Goal: Task Accomplishment & Management: Manage account settings

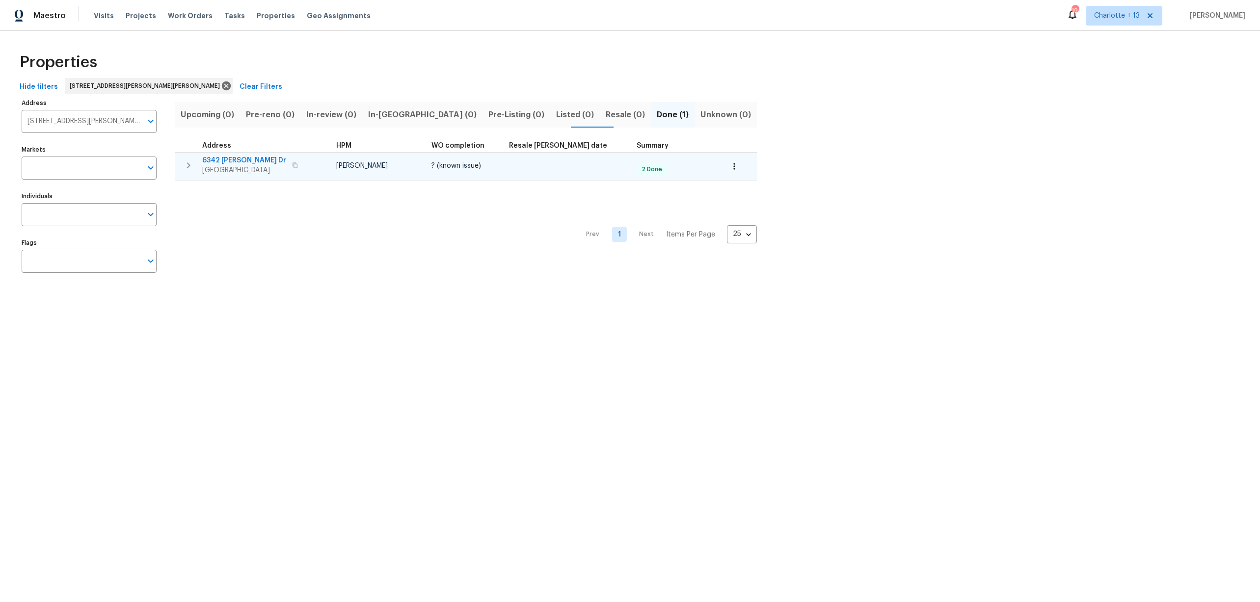
click at [232, 161] on span "6342 Ethan Dr" at bounding box center [244, 161] width 84 height 10
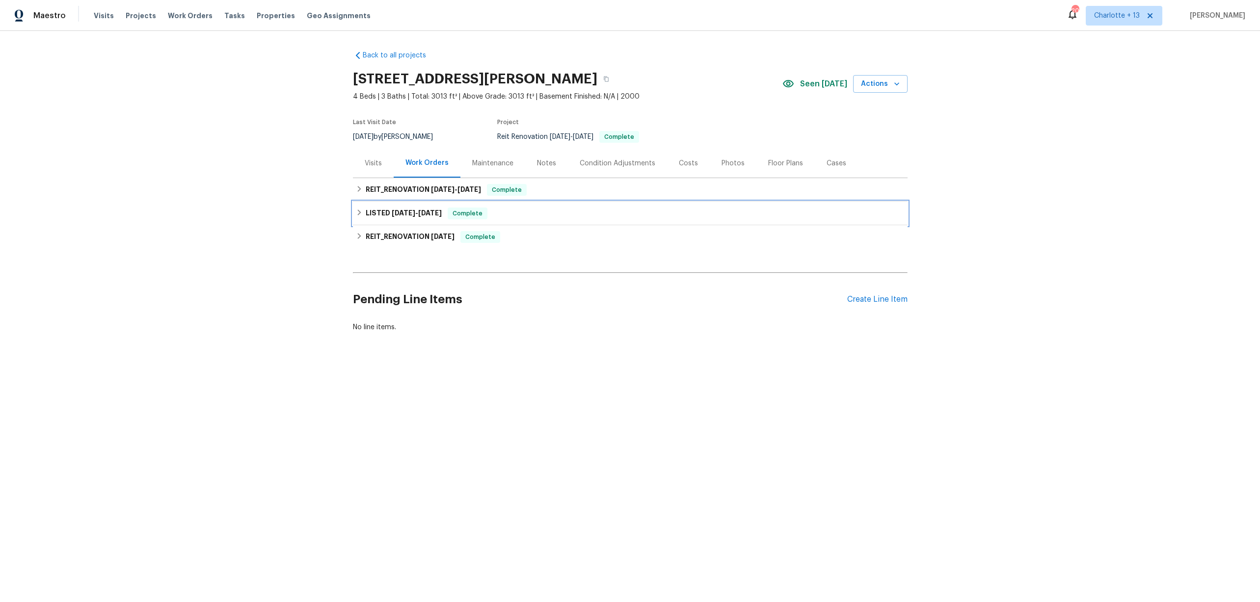
click at [356, 215] on icon at bounding box center [359, 212] width 7 height 7
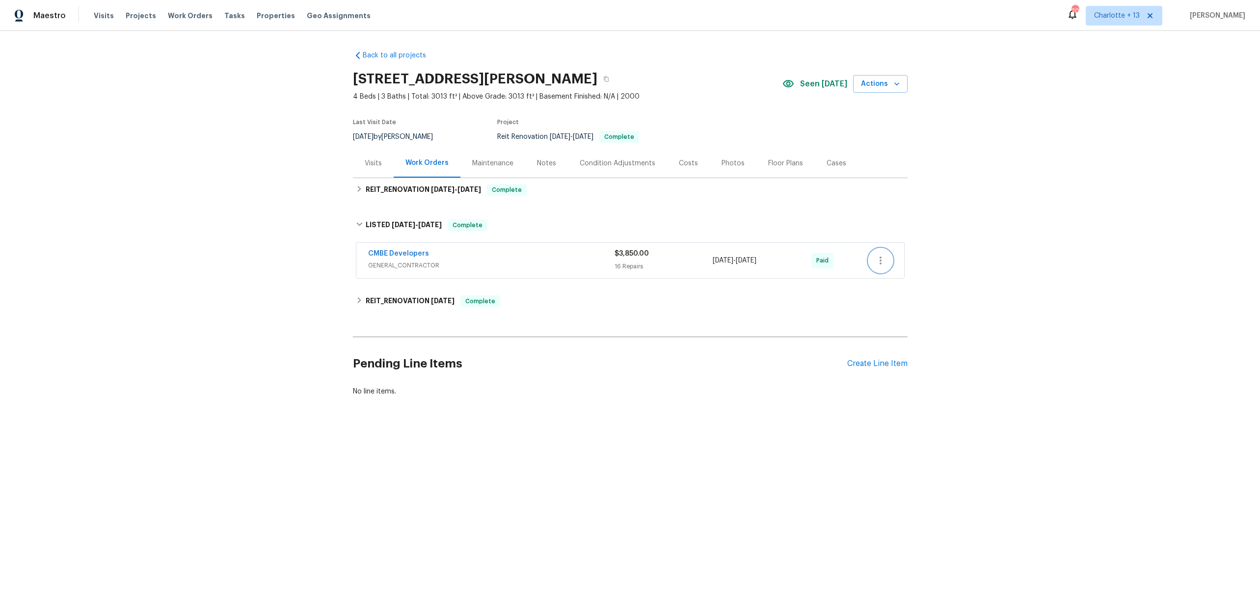
click at [882, 265] on button "button" at bounding box center [881, 261] width 24 height 24
click at [883, 259] on li "Edit" at bounding box center [918, 261] width 106 height 16
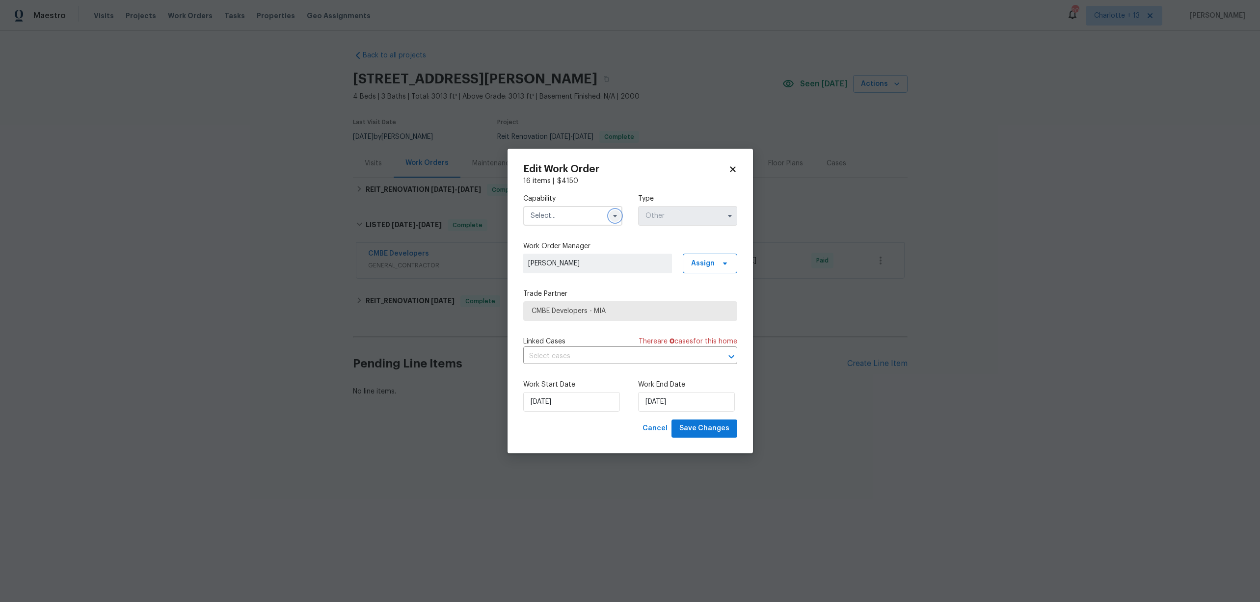
click at [618, 219] on icon "button" at bounding box center [615, 216] width 8 height 8
click at [573, 307] on span "General Contractor" at bounding box center [564, 303] width 63 height 7
type input "General Contractor"
click at [728, 217] on icon "button" at bounding box center [730, 216] width 8 height 8
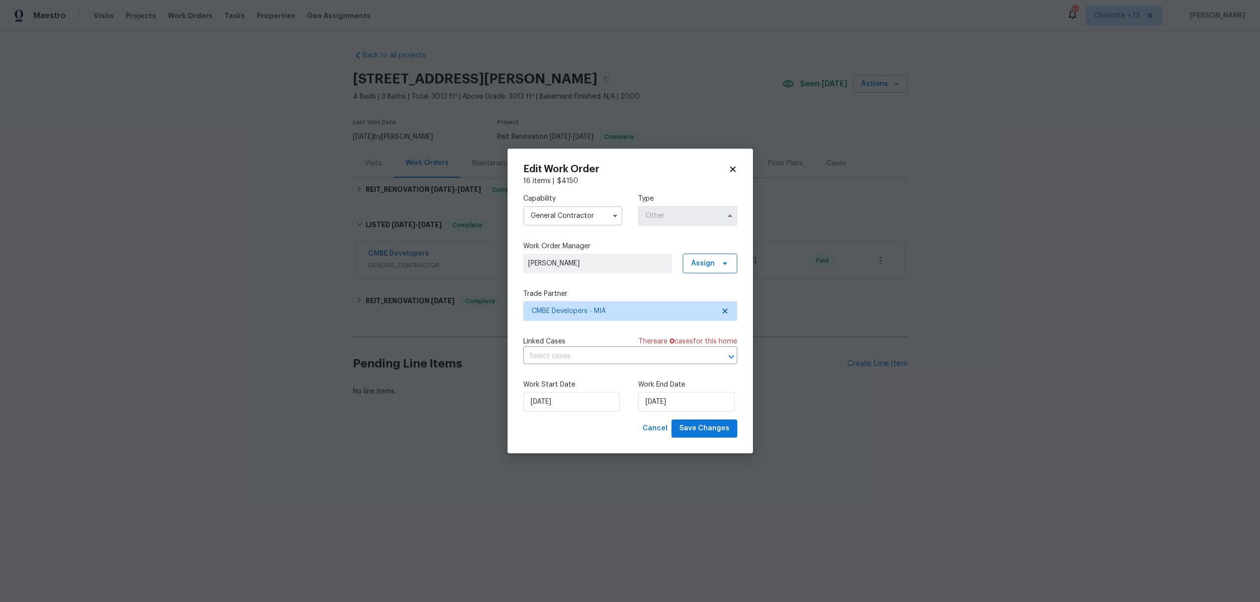
click at [734, 164] on div "Edit Work Order" at bounding box center [630, 169] width 214 height 10
click at [732, 166] on icon at bounding box center [732, 169] width 9 height 9
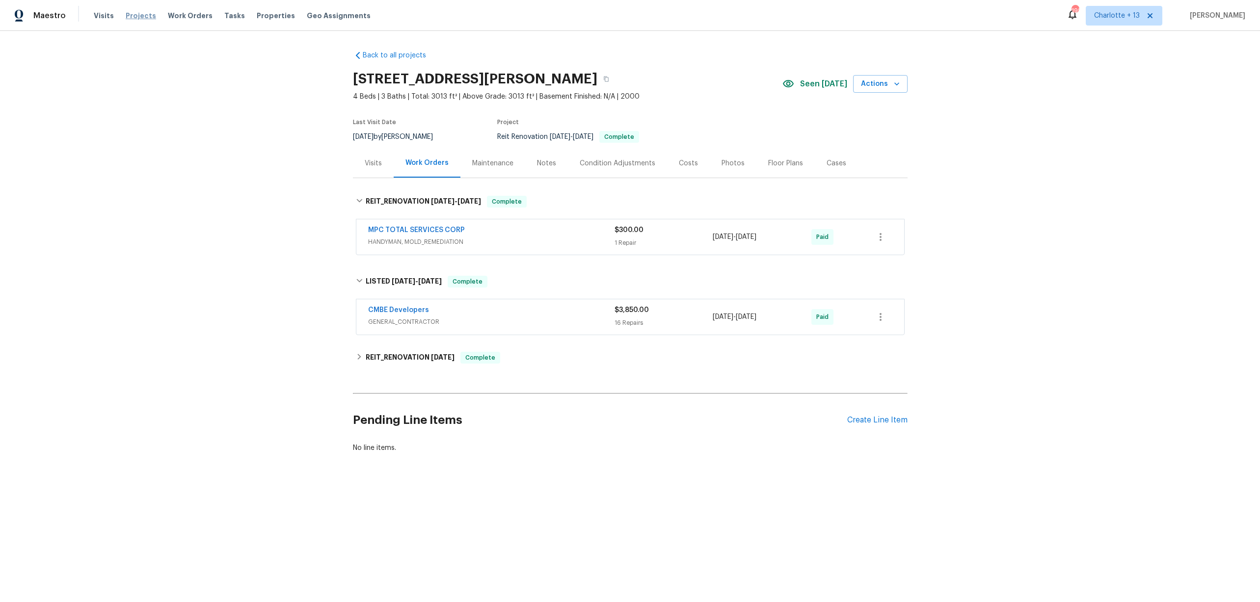
click at [142, 13] on span "Projects" at bounding box center [141, 16] width 30 height 10
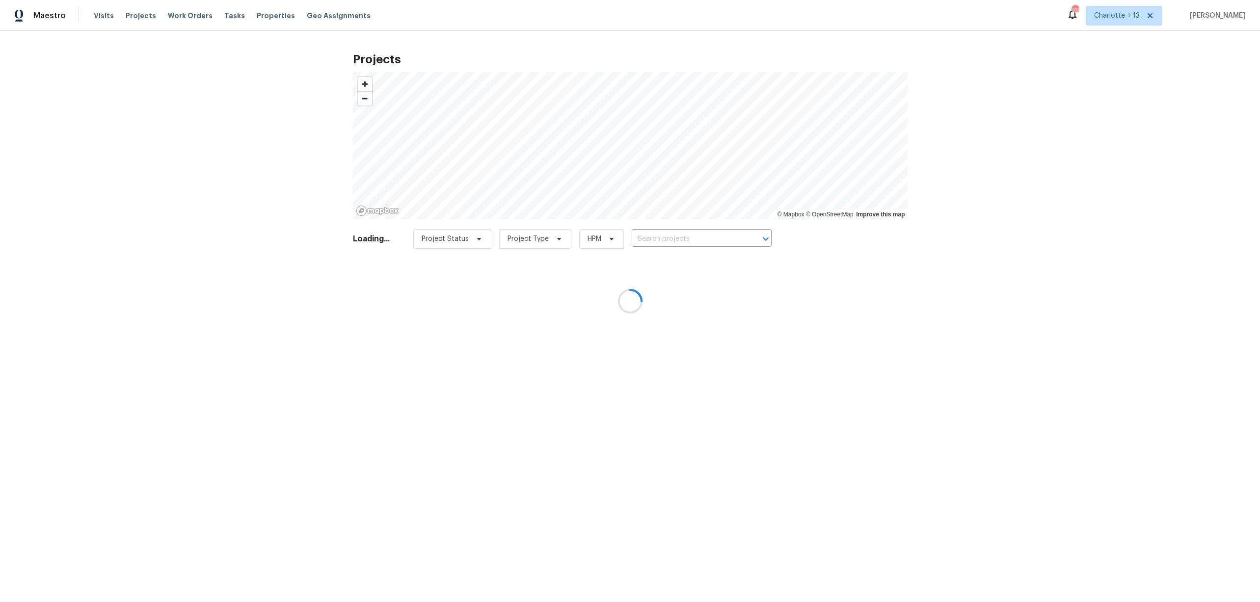
click at [261, 17] on div at bounding box center [630, 301] width 1260 height 602
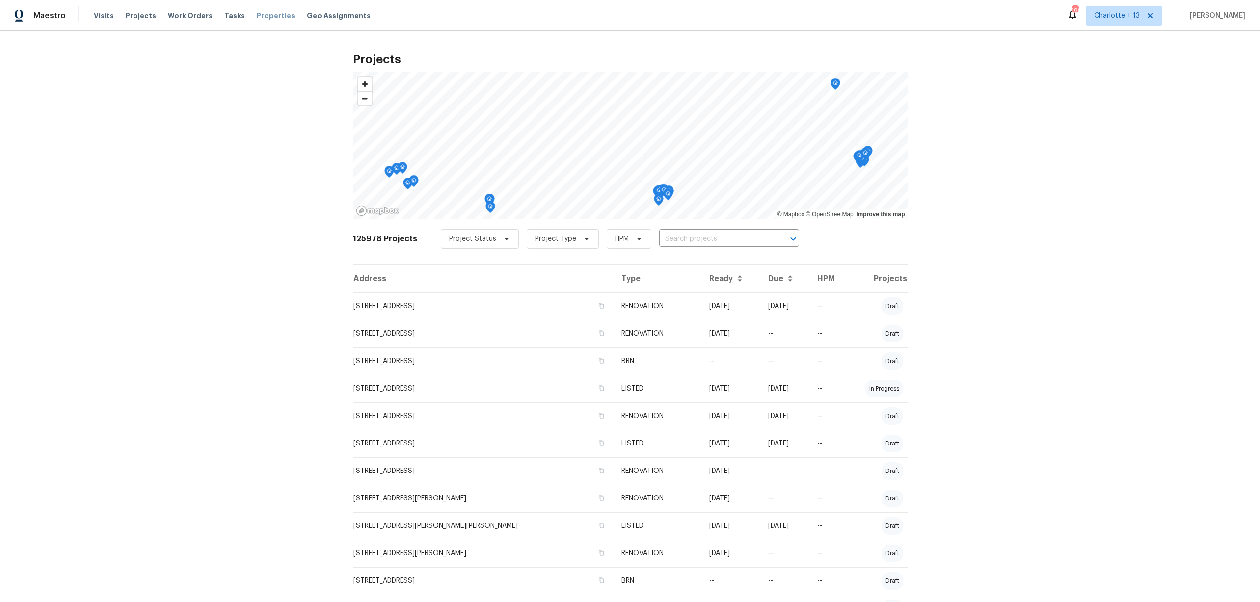
click at [265, 18] on span "Properties" at bounding box center [276, 16] width 38 height 10
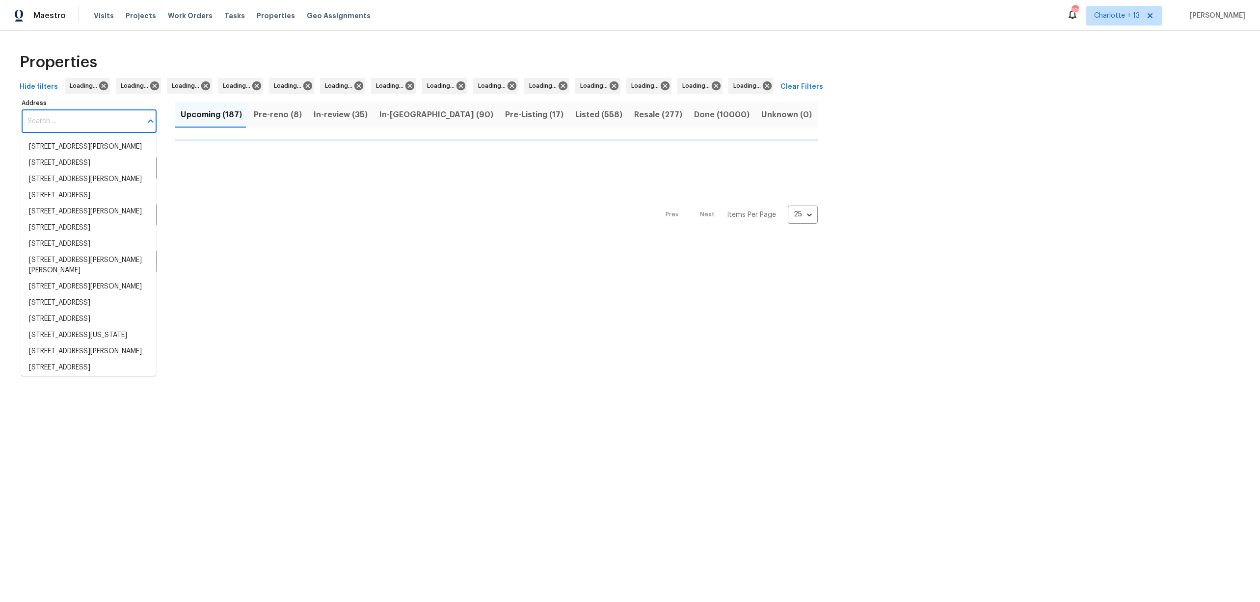
click at [101, 123] on input "Address" at bounding box center [82, 121] width 120 height 23
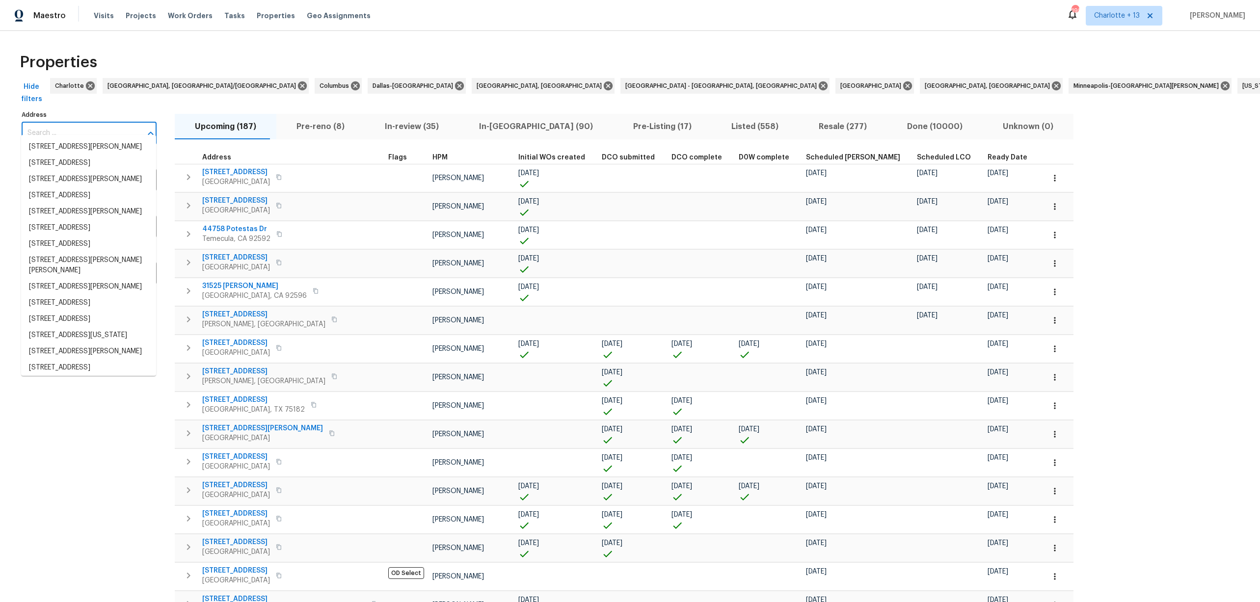
click at [100, 128] on input "Address" at bounding box center [82, 133] width 120 height 23
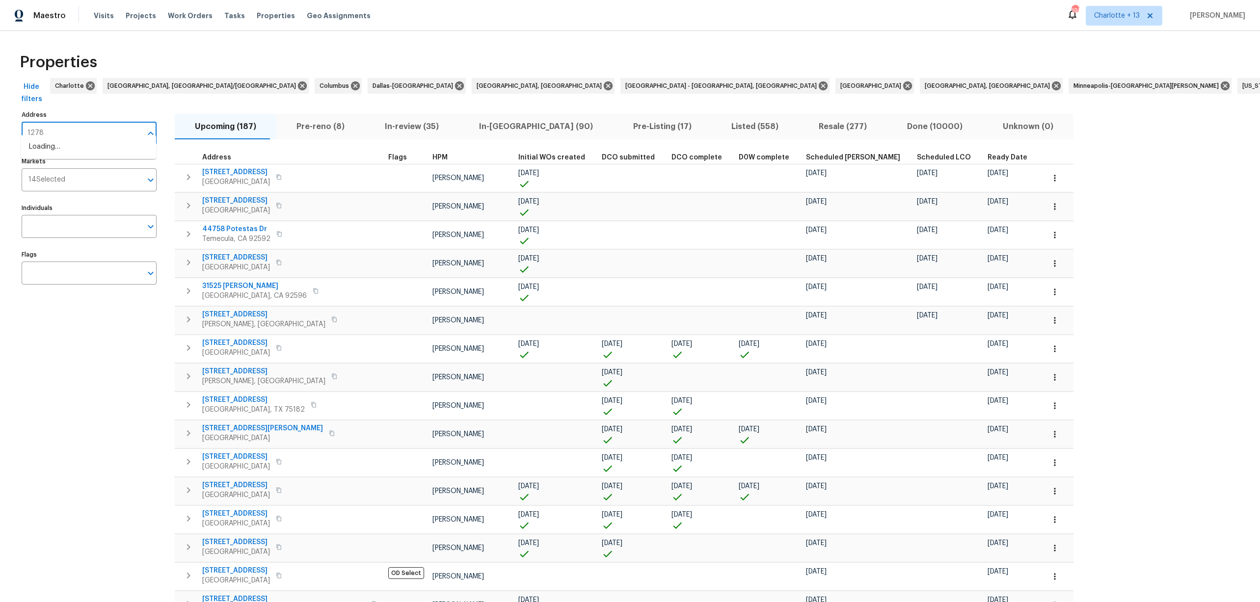
type input "12785"
click at [95, 144] on li "12785 Meadowbreeze Dr Wellington FL 33414" at bounding box center [88, 147] width 135 height 16
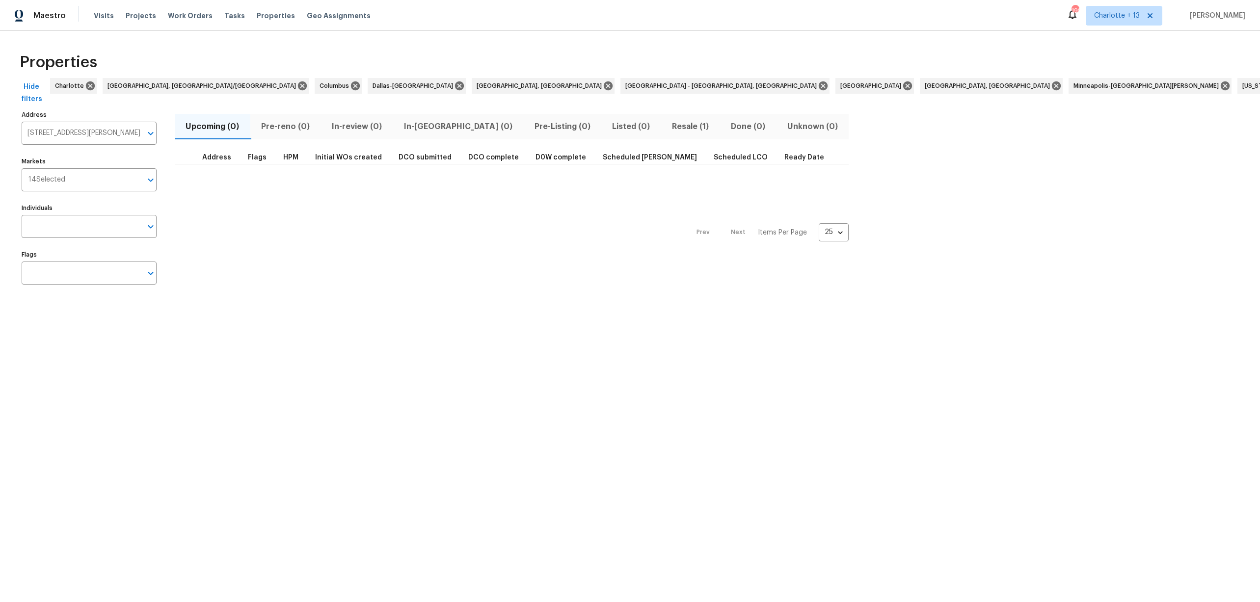
click at [667, 120] on span "Resale (1)" at bounding box center [690, 127] width 47 height 14
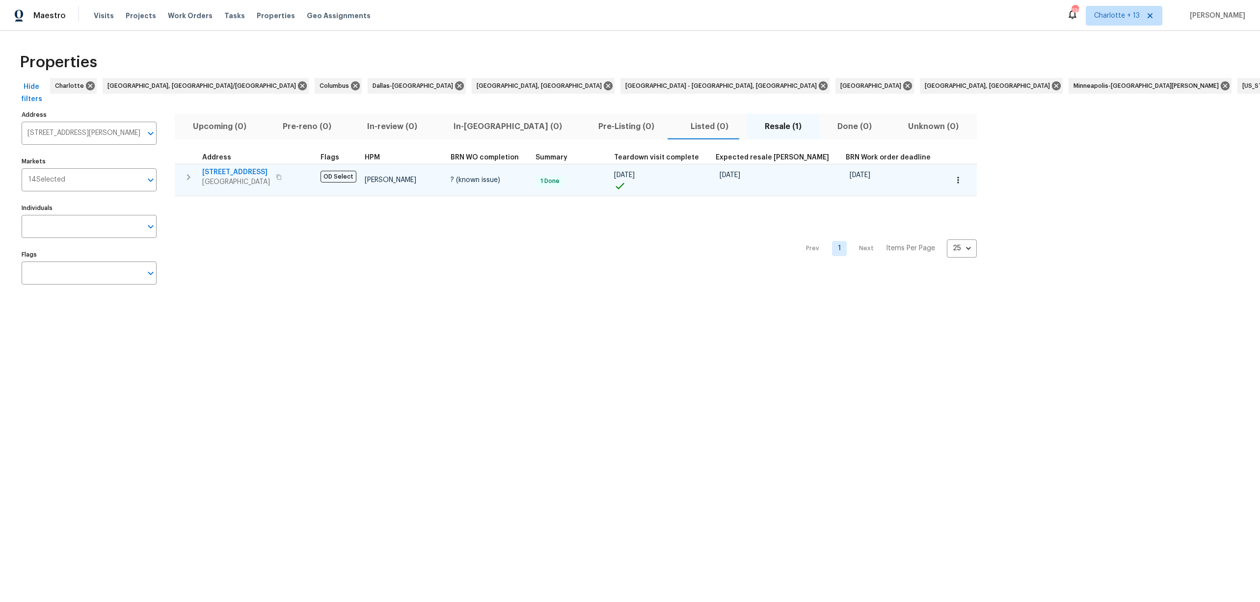
click at [238, 167] on span "12785 Meadowbreeze Dr" at bounding box center [236, 172] width 68 height 10
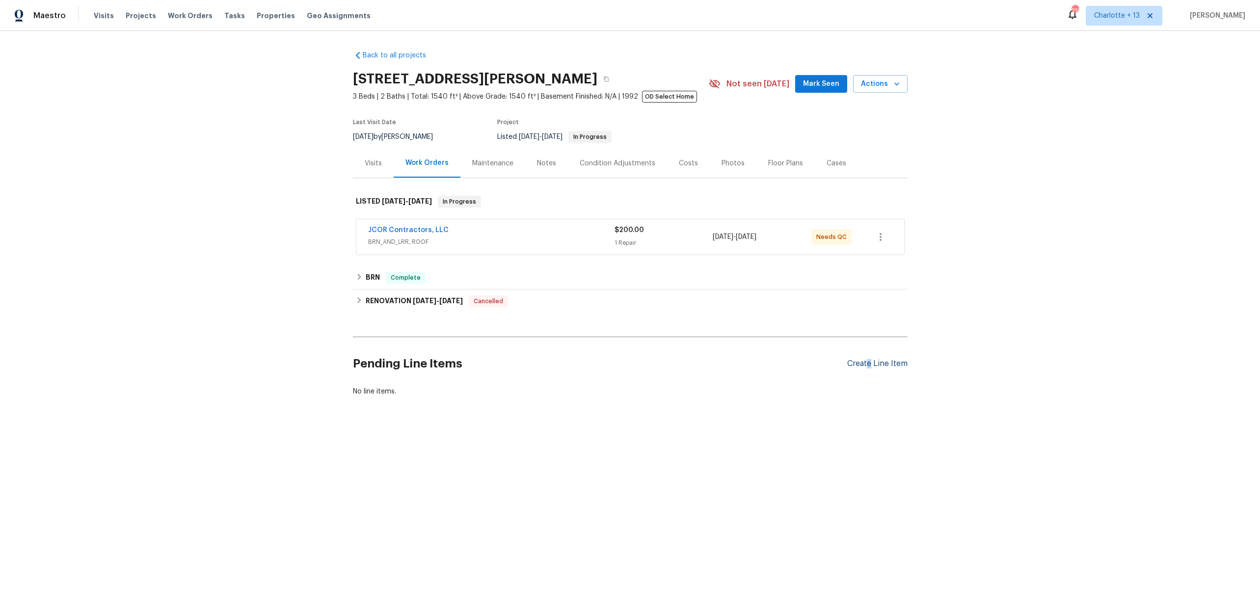
click at [865, 363] on div "Create Line Item" at bounding box center [877, 363] width 60 height 9
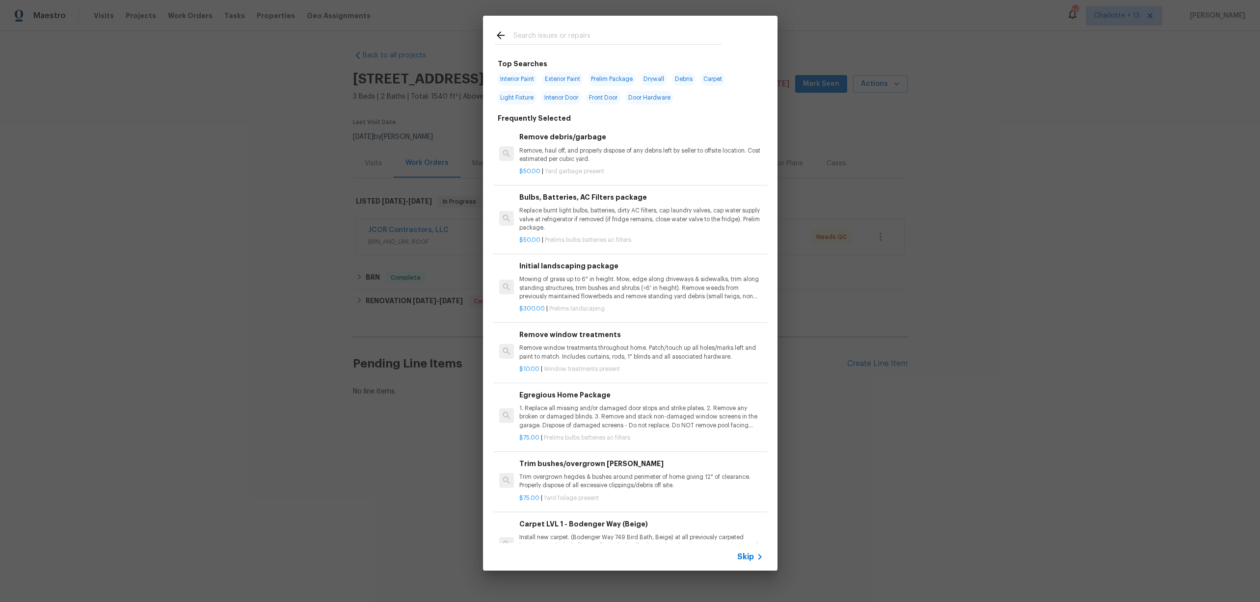
click at [530, 34] on input "text" at bounding box center [617, 36] width 208 height 15
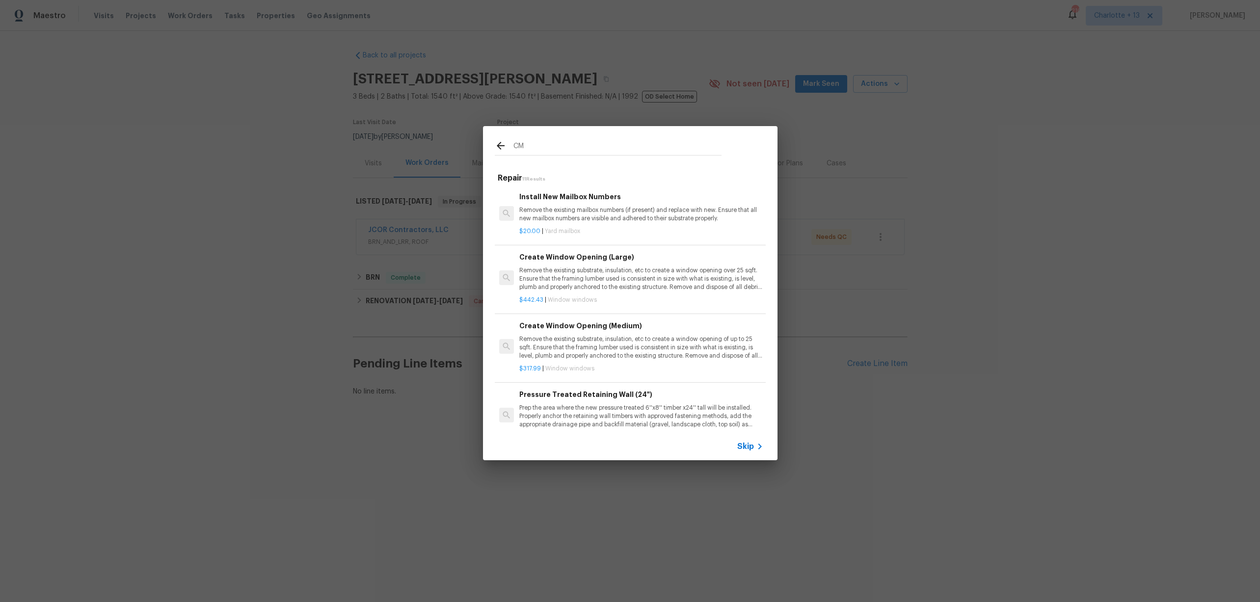
type input "C"
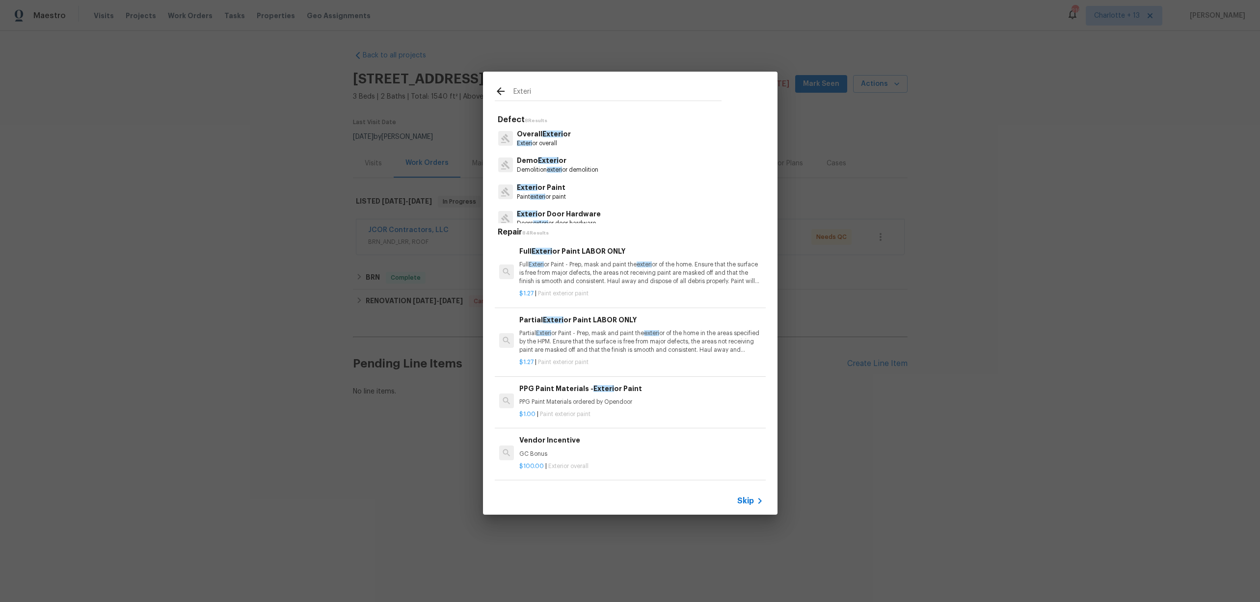
type input "Exteri"
click at [554, 190] on p "Exteri or Paint" at bounding box center [541, 188] width 49 height 10
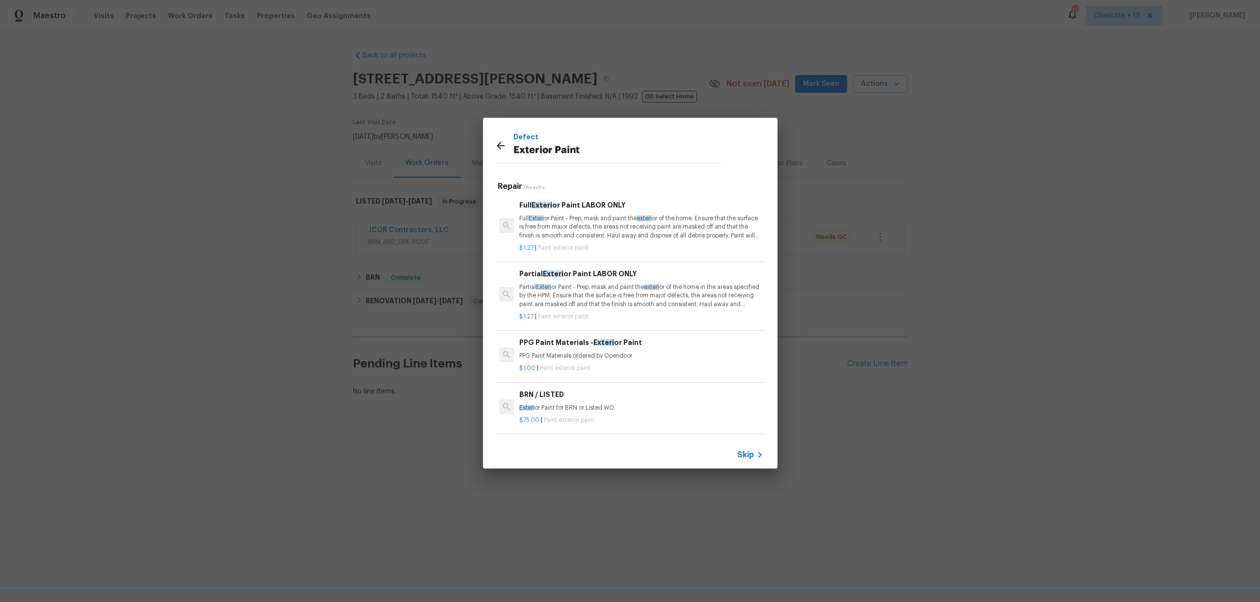
click at [623, 238] on p "Full Exteri or Paint - Prep, mask and paint the exteri or of the home. Ensure t…" at bounding box center [640, 226] width 243 height 25
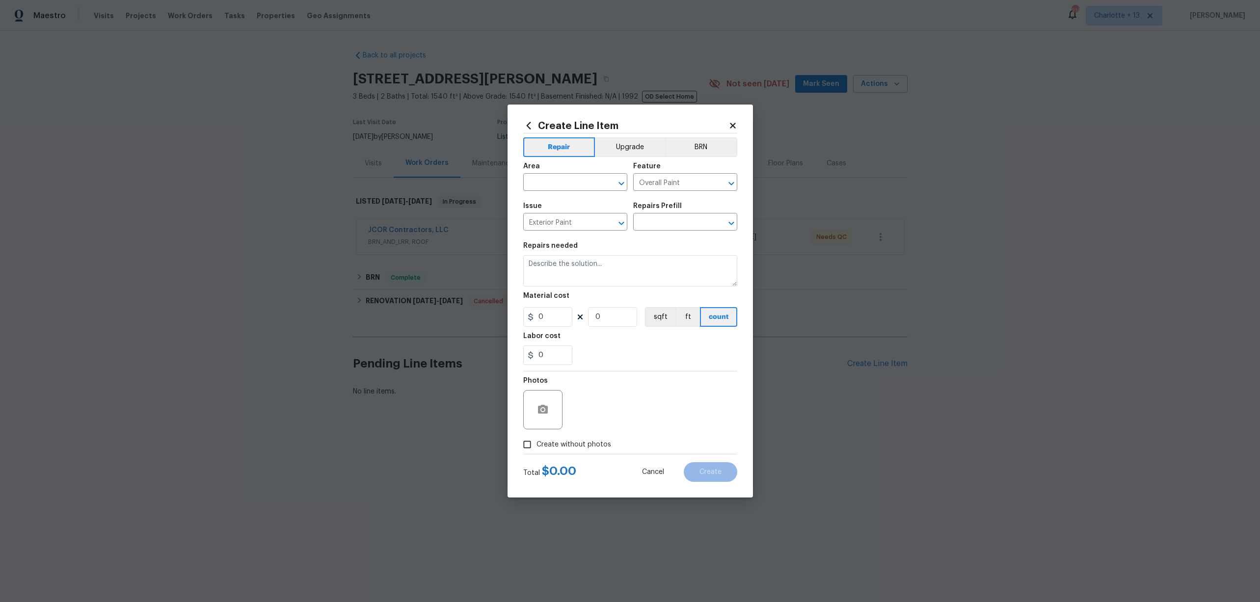
type input "Full Exterior Paint LABOR ONLY $1.27"
type textarea "Full Exterior Paint - Prep, mask and paint the exterior of the home. Ensure tha…"
type input "1.27"
type input "1"
click at [560, 313] on input "1.27" at bounding box center [547, 317] width 49 height 20
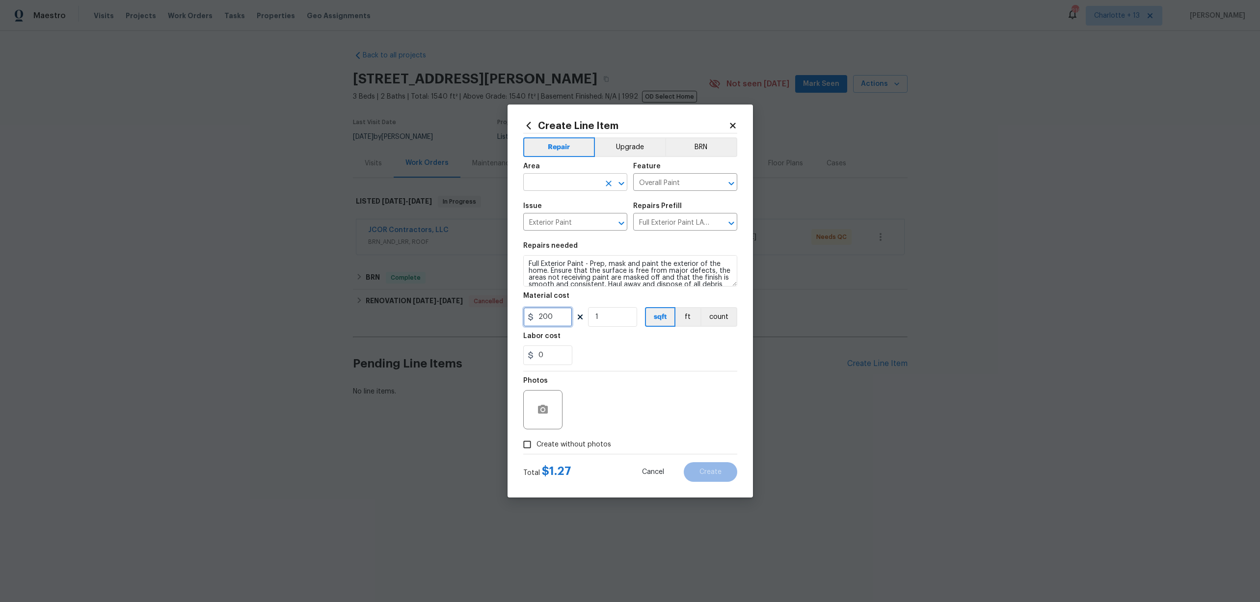
type input "200"
click at [577, 185] on input "text" at bounding box center [561, 183] width 77 height 15
click at [578, 224] on li "Exterior Overall" at bounding box center [575, 221] width 104 height 16
type input "Exterior Overall"
click at [703, 150] on button "BRN" at bounding box center [701, 147] width 72 height 20
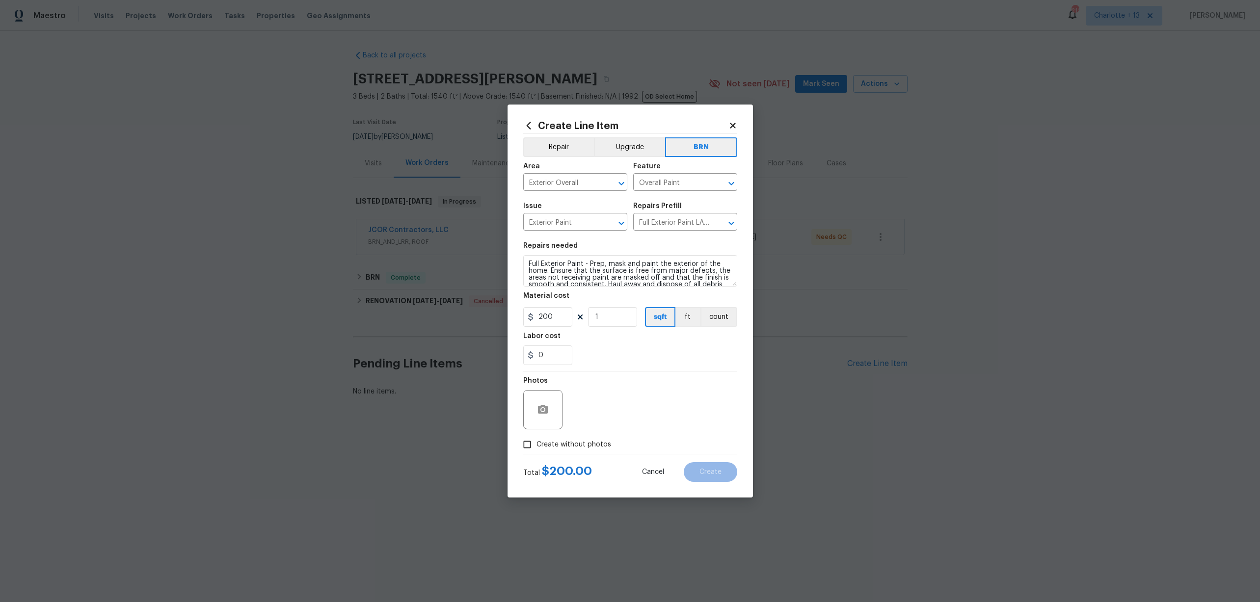
click at [535, 442] on input "Create without photos" at bounding box center [527, 444] width 19 height 19
checkbox input "true"
click at [625, 417] on textarea at bounding box center [653, 409] width 167 height 39
drag, startPoint x: 630, startPoint y: 398, endPoint x: 568, endPoint y: 399, distance: 61.4
click at [568, 399] on div "Photos Reason* scope approved" at bounding box center [630, 403] width 214 height 64
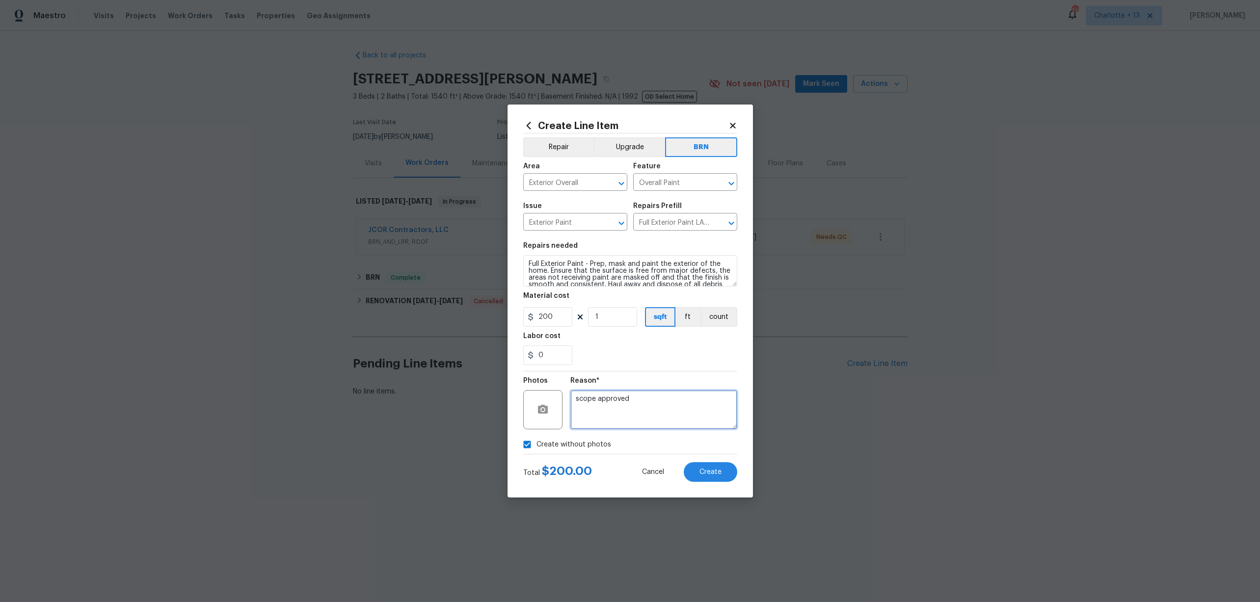
click at [638, 402] on textarea "scope approved" at bounding box center [653, 409] width 167 height 39
drag, startPoint x: 640, startPoint y: 398, endPoint x: 572, endPoint y: 397, distance: 68.7
click at [572, 397] on textarea "scope approved" at bounding box center [653, 409] width 167 height 39
type textarea "O"
type textarea "Approved quote for exterior touch from pipe repair"
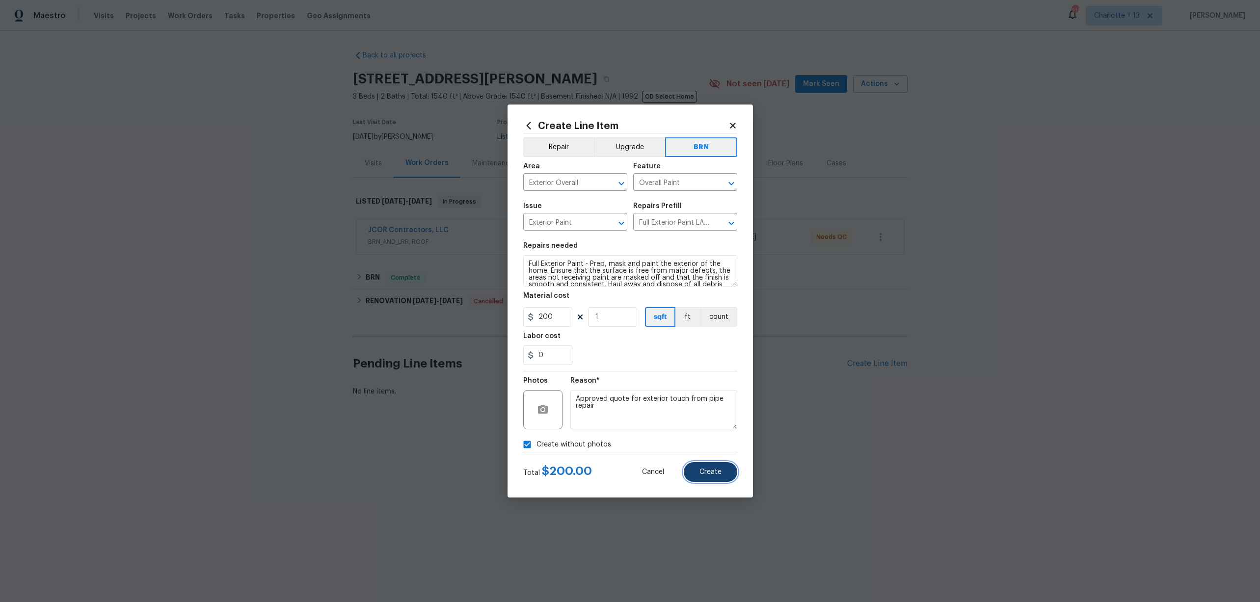
click at [699, 473] on button "Create" at bounding box center [710, 472] width 53 height 20
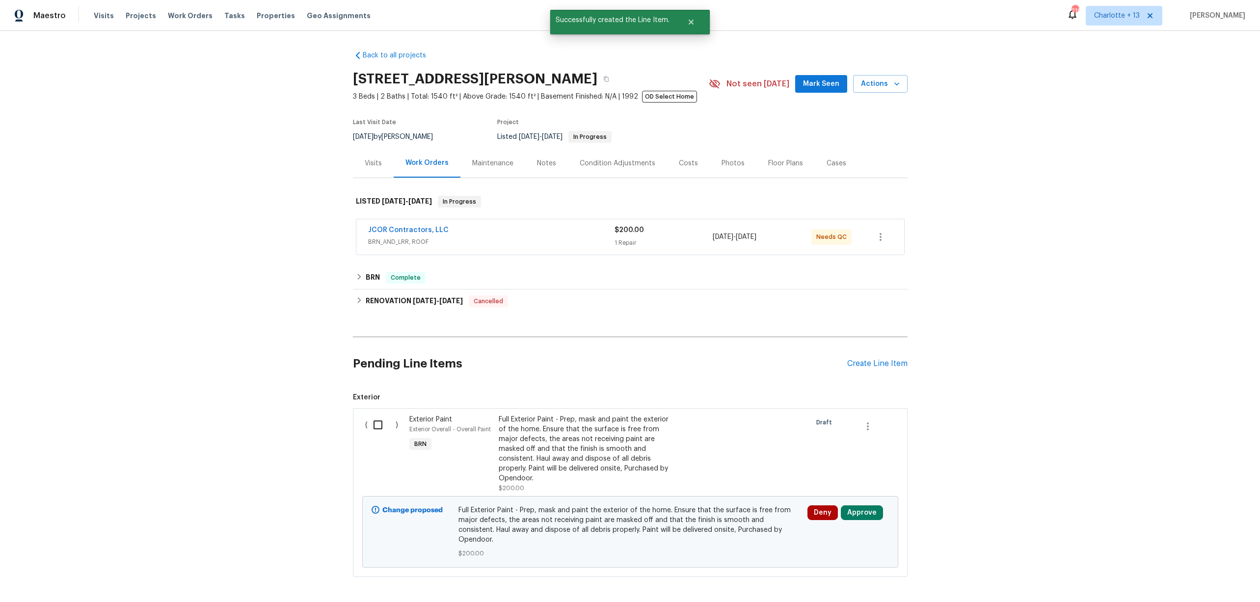
click at [378, 424] on input "checkbox" at bounding box center [382, 425] width 28 height 21
checkbox input "true"
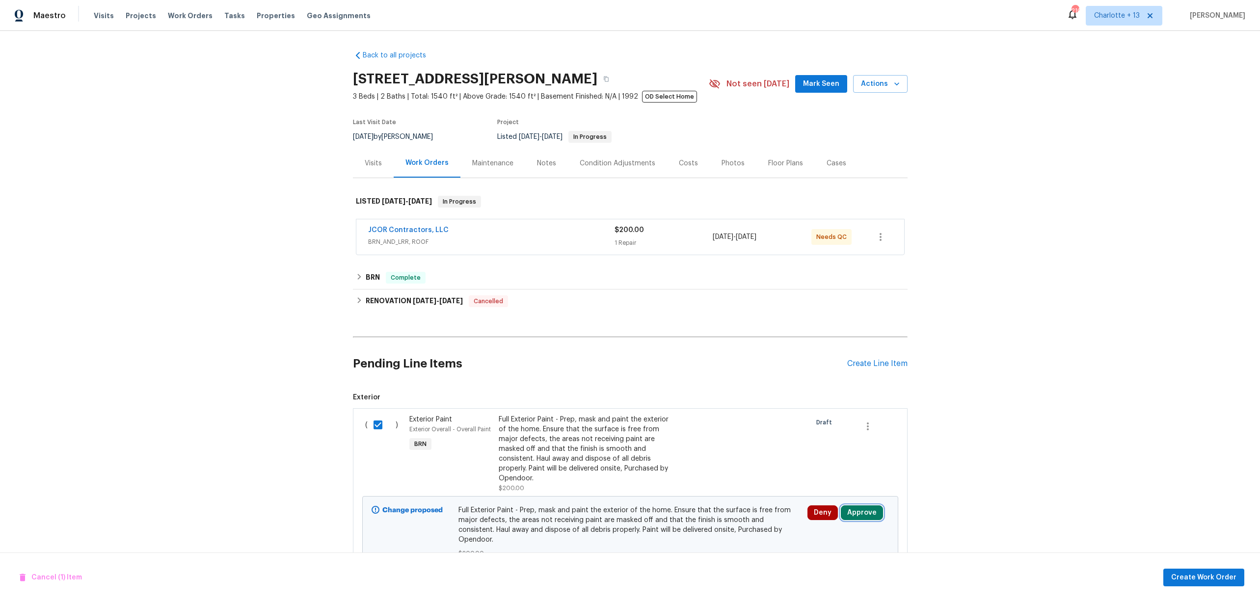
click at [859, 512] on button "Approve" at bounding box center [862, 512] width 42 height 15
drag, startPoint x: 1172, startPoint y: 497, endPoint x: 1182, endPoint y: 512, distance: 18.1
click at [1172, 497] on div "Back to all projects 12785 Meadowbreeze Dr, Wellington, FL 33414 3 Beds | 2 Bat…" at bounding box center [630, 316] width 1260 height 571
click at [1198, 580] on span "Create Work Order" at bounding box center [1203, 578] width 65 height 12
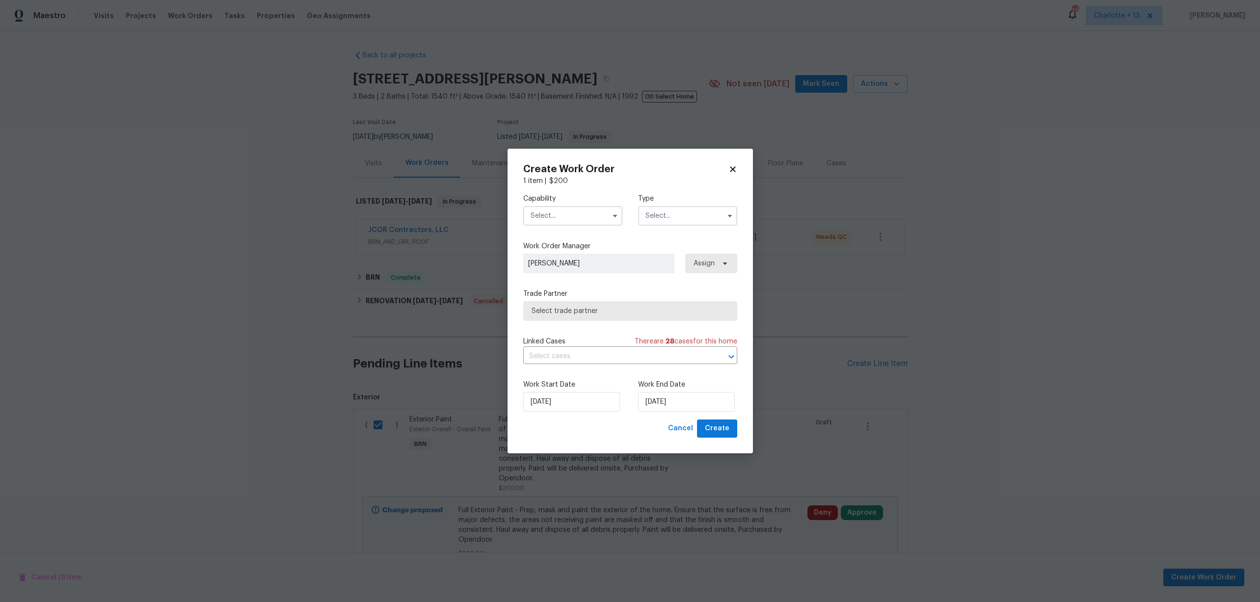
click at [544, 213] on input "text" at bounding box center [572, 216] width 99 height 20
click at [569, 305] on div "General Contractor" at bounding box center [573, 301] width 94 height 18
type input "General Contractor"
click at [662, 216] on input "text" at bounding box center [687, 216] width 99 height 20
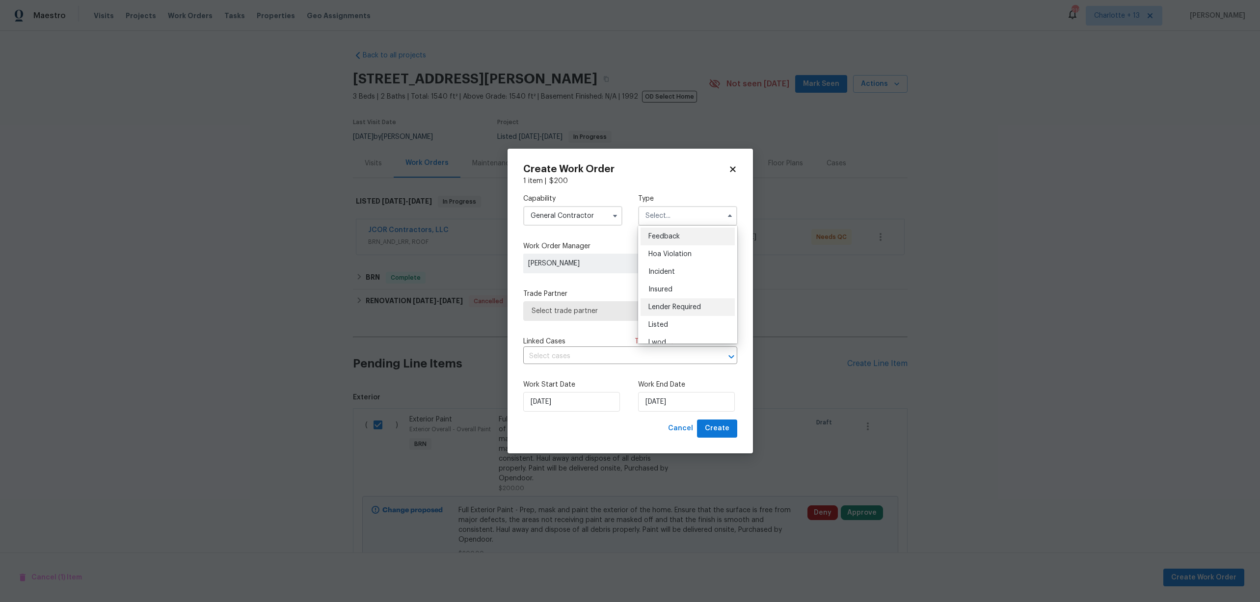
scroll to position [0, 0]
click at [667, 320] on div "Listed" at bounding box center [687, 326] width 94 height 18
type input "Listed"
click at [589, 313] on span "Select trade partner" at bounding box center [622, 311] width 183 height 10
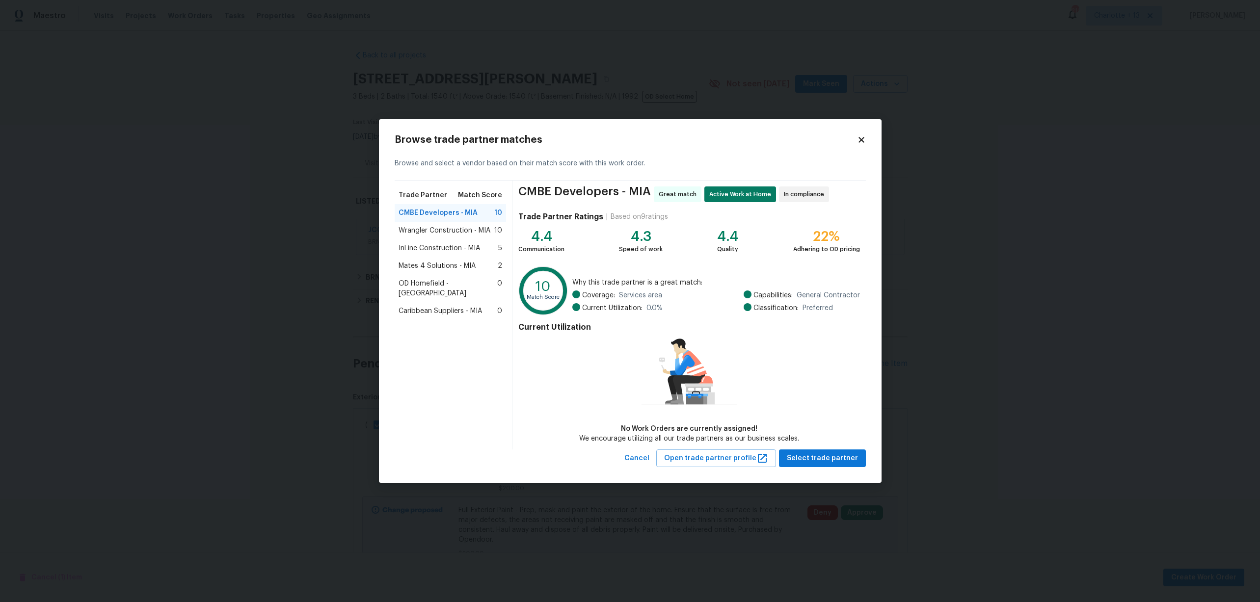
click at [427, 212] on span "CMBE Developers - MIA" at bounding box center [437, 213] width 79 height 10
click at [838, 456] on span "Select trade partner" at bounding box center [822, 458] width 71 height 12
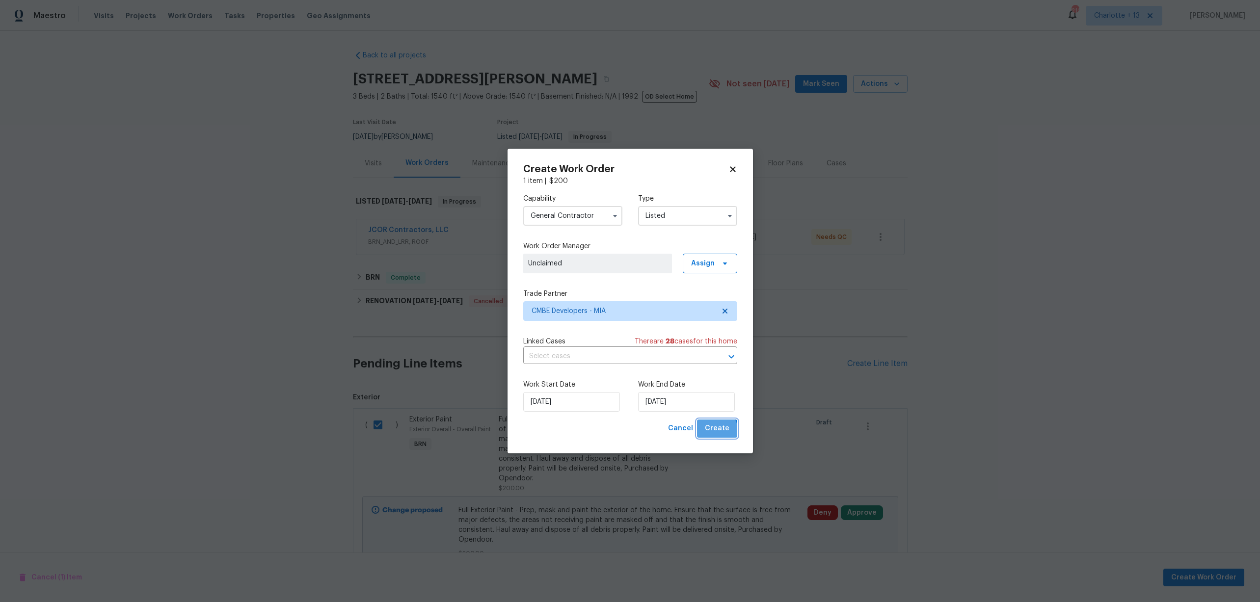
click at [716, 431] on span "Create" at bounding box center [717, 429] width 25 height 12
checkbox input "false"
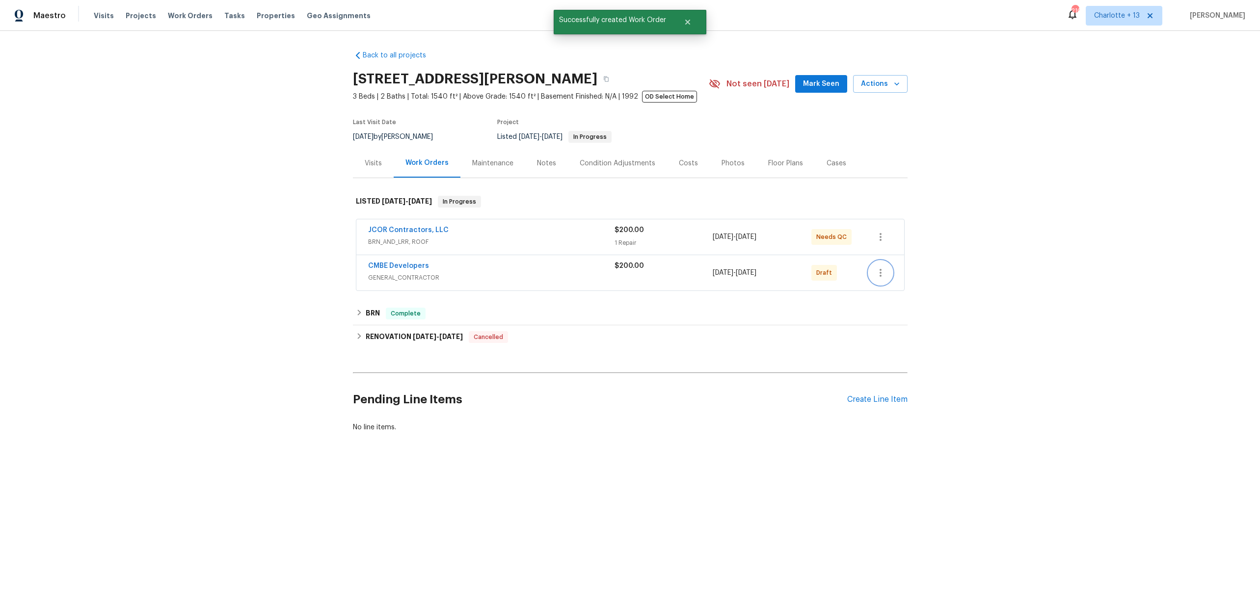
click at [878, 270] on icon "button" at bounding box center [880, 273] width 12 height 12
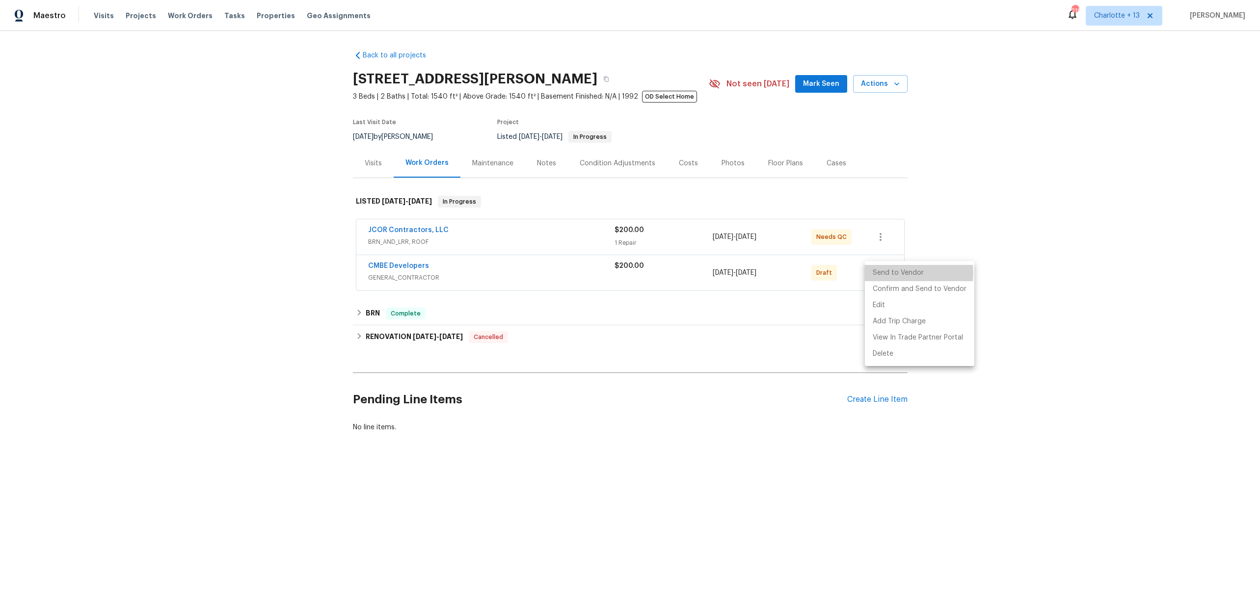
click at [899, 273] on li "Send to Vendor" at bounding box center [919, 273] width 109 height 16
click at [492, 280] on div at bounding box center [630, 301] width 1260 height 602
click at [415, 264] on link "CMBE Developers" at bounding box center [398, 266] width 61 height 7
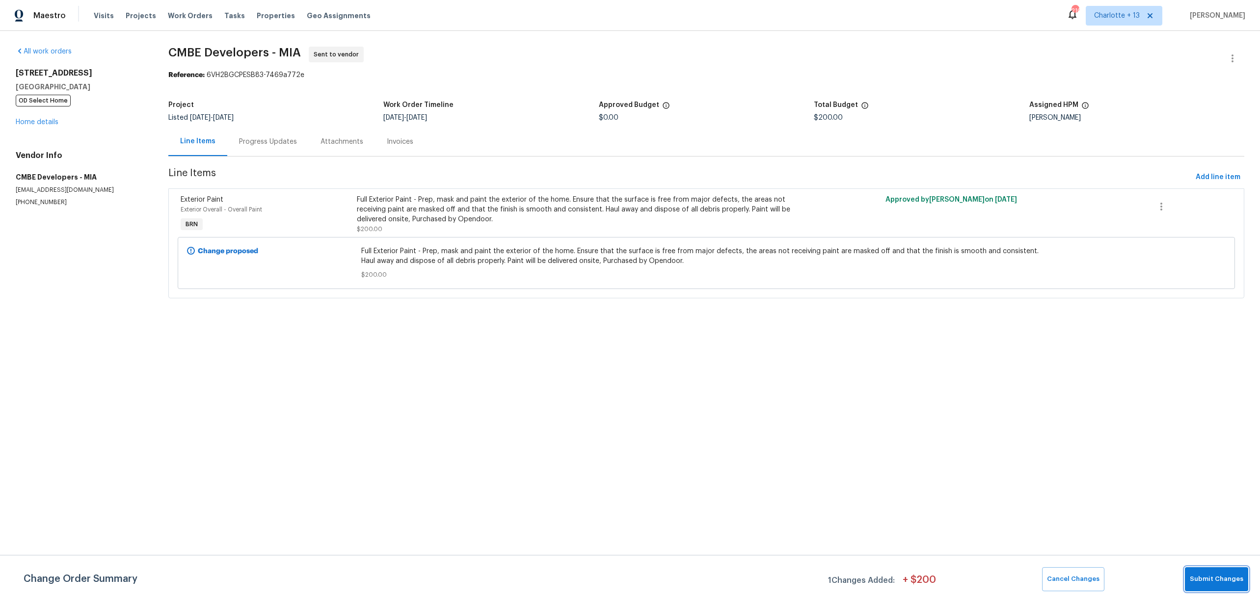
click at [1226, 583] on span "Submit Changes" at bounding box center [1216, 579] width 53 height 11
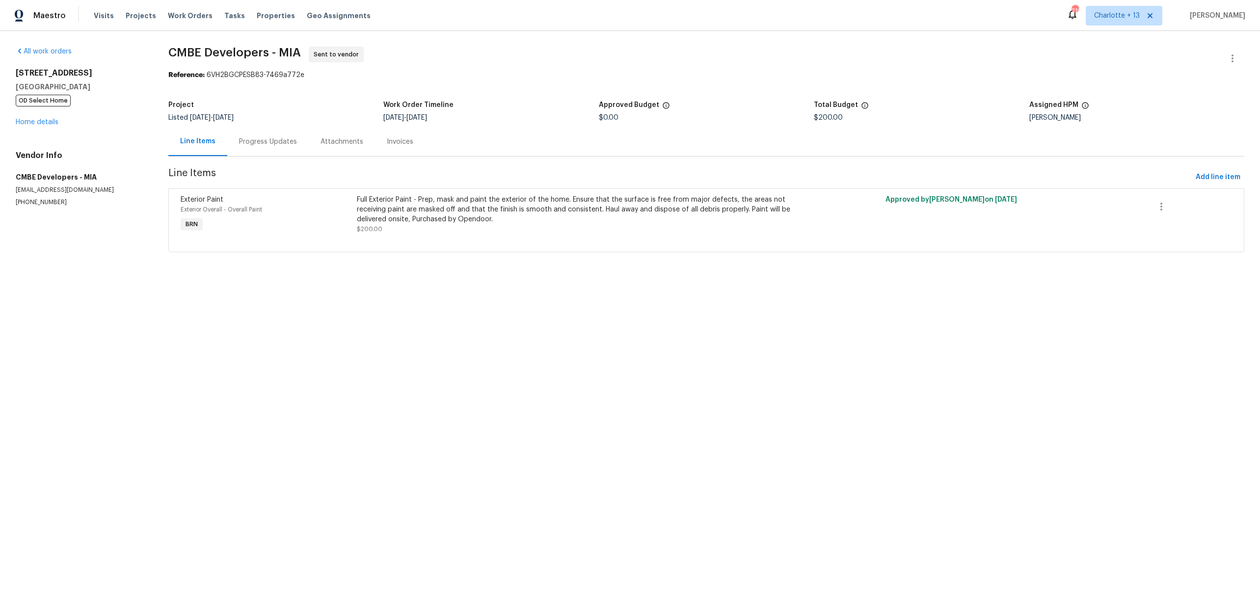
click at [281, 207] on div "Exterior Overall - Overall Paint" at bounding box center [266, 210] width 170 height 10
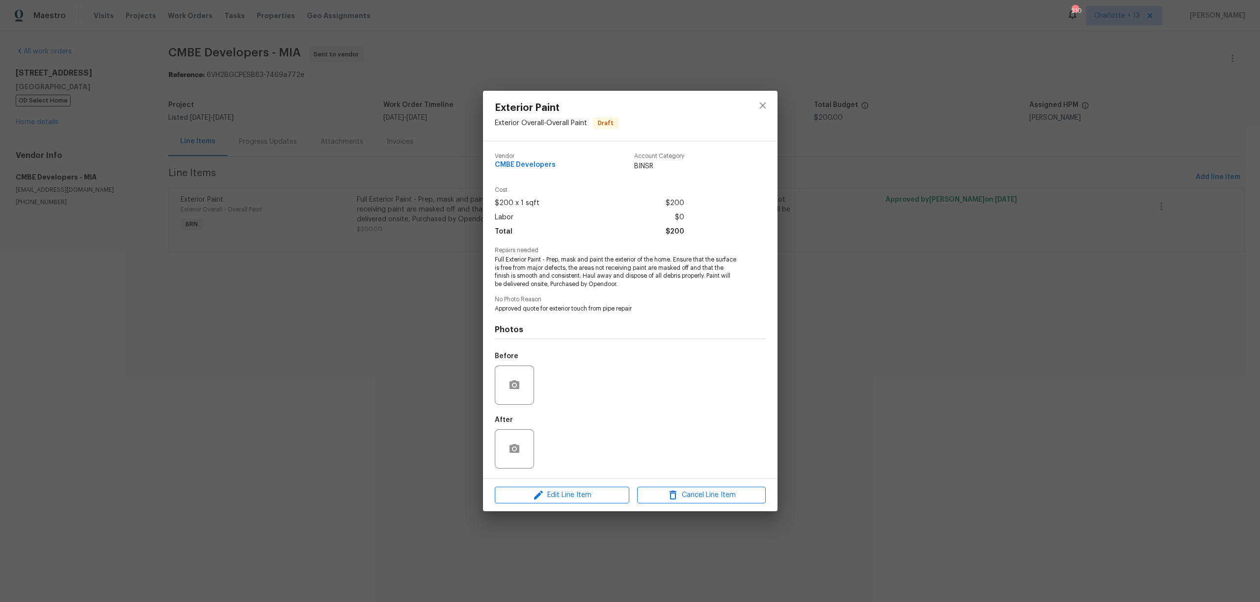
click at [847, 212] on div "Exterior Paint Exterior Overall - Overall Paint Draft Vendor CMBE Developers Ac…" at bounding box center [630, 301] width 1260 height 602
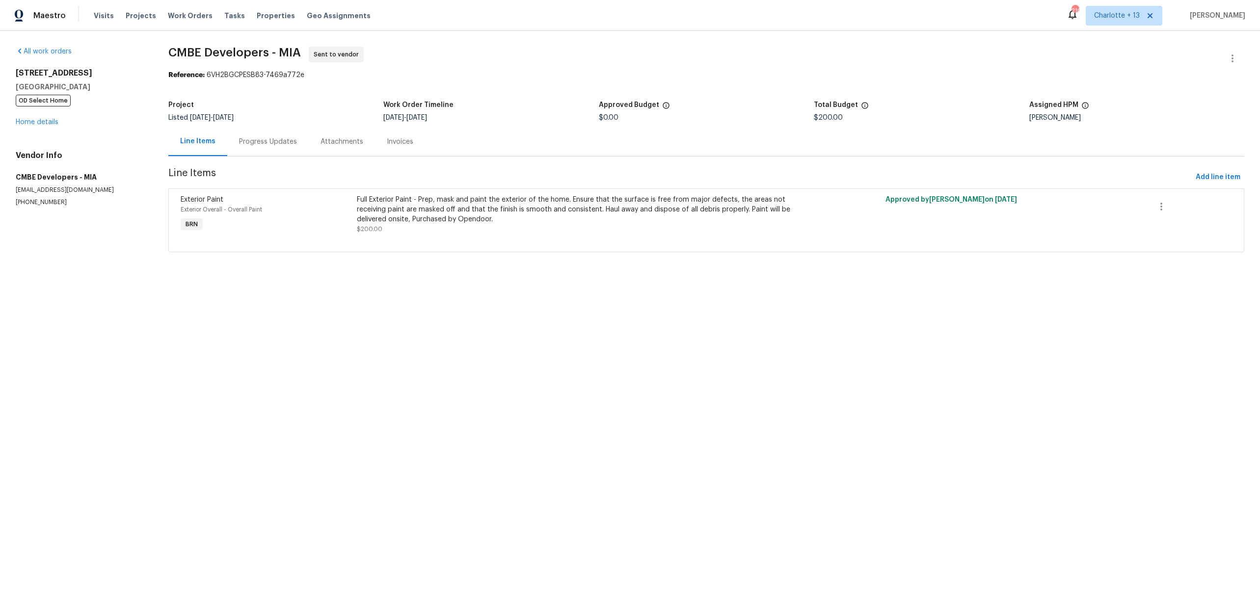
click at [268, 141] on div "Progress Updates" at bounding box center [268, 142] width 58 height 10
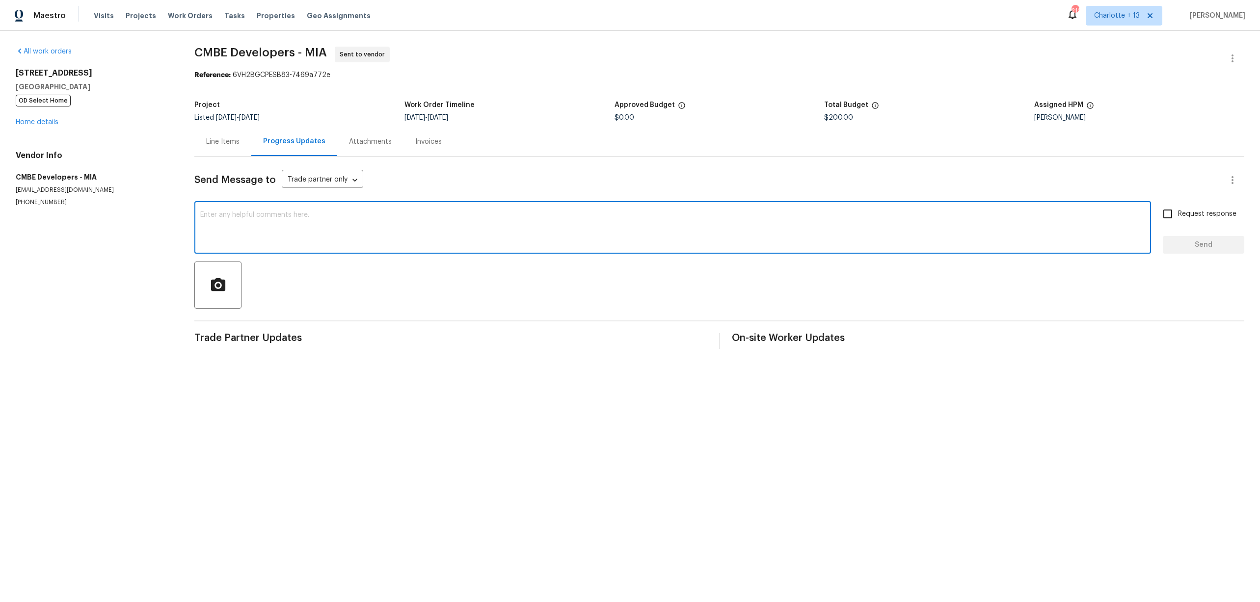
click at [280, 215] on textarea at bounding box center [672, 229] width 945 height 34
type textarea "please upload pics for approval thanks"
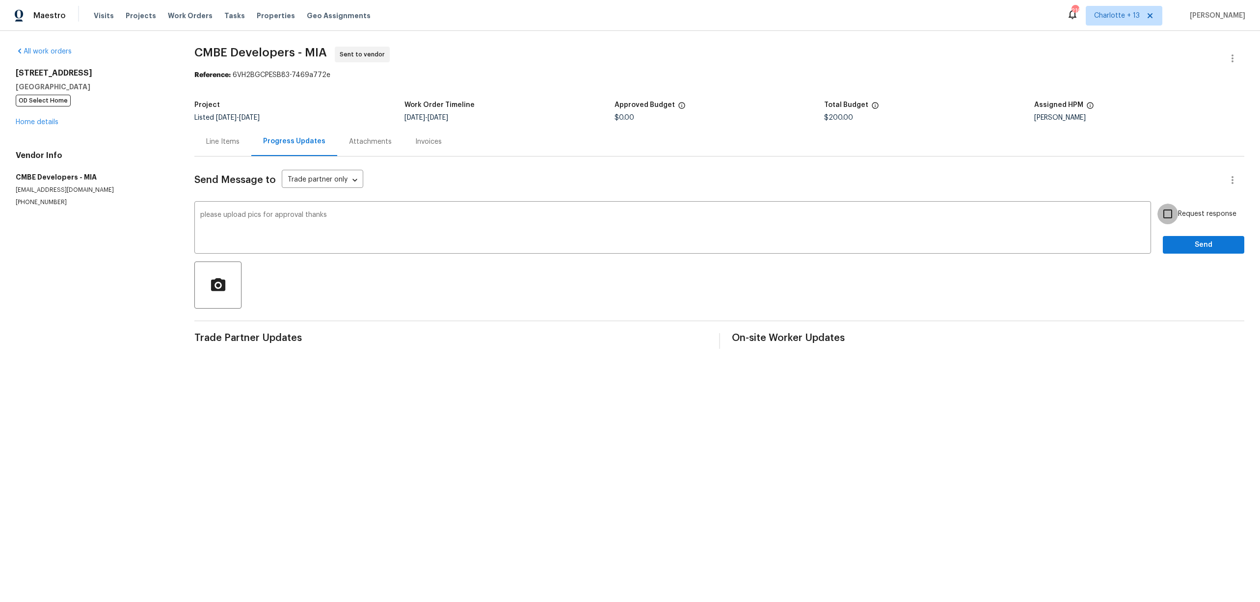
drag, startPoint x: 1159, startPoint y: 214, endPoint x: 1164, endPoint y: 218, distance: 5.9
click at [1159, 215] on input "Request response" at bounding box center [1167, 214] width 21 height 21
checkbox input "true"
click at [1193, 242] on span "Send" at bounding box center [1203, 245] width 66 height 12
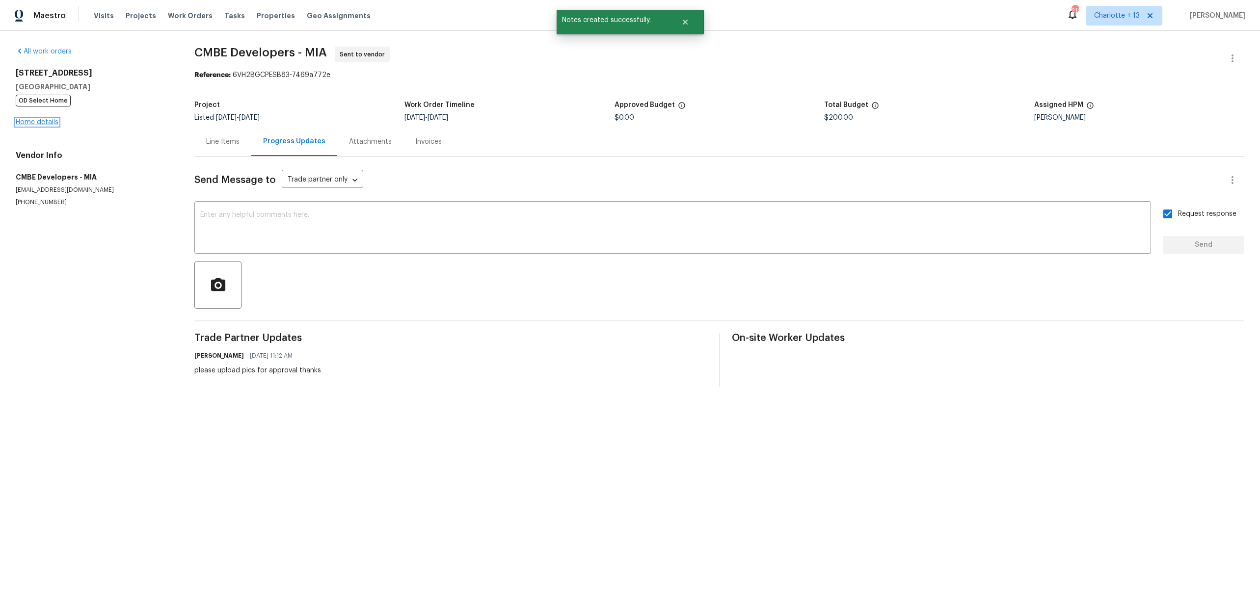
click at [53, 120] on link "Home details" at bounding box center [37, 122] width 43 height 7
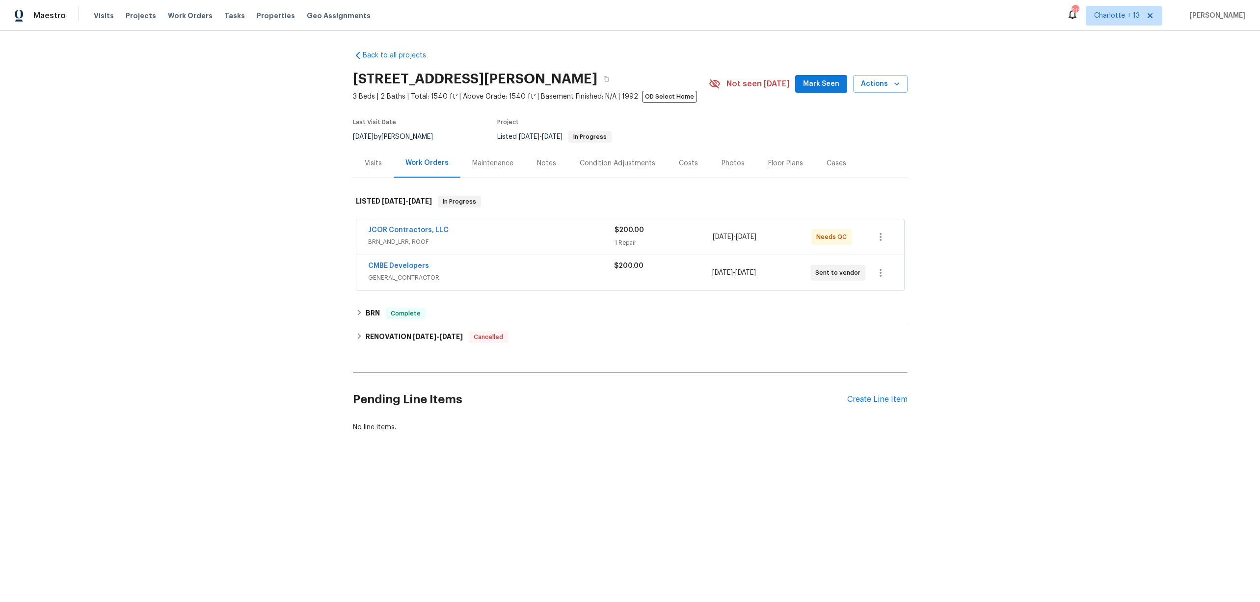
click at [557, 238] on span "BRN_AND_LRR, ROOF" at bounding box center [491, 242] width 246 height 10
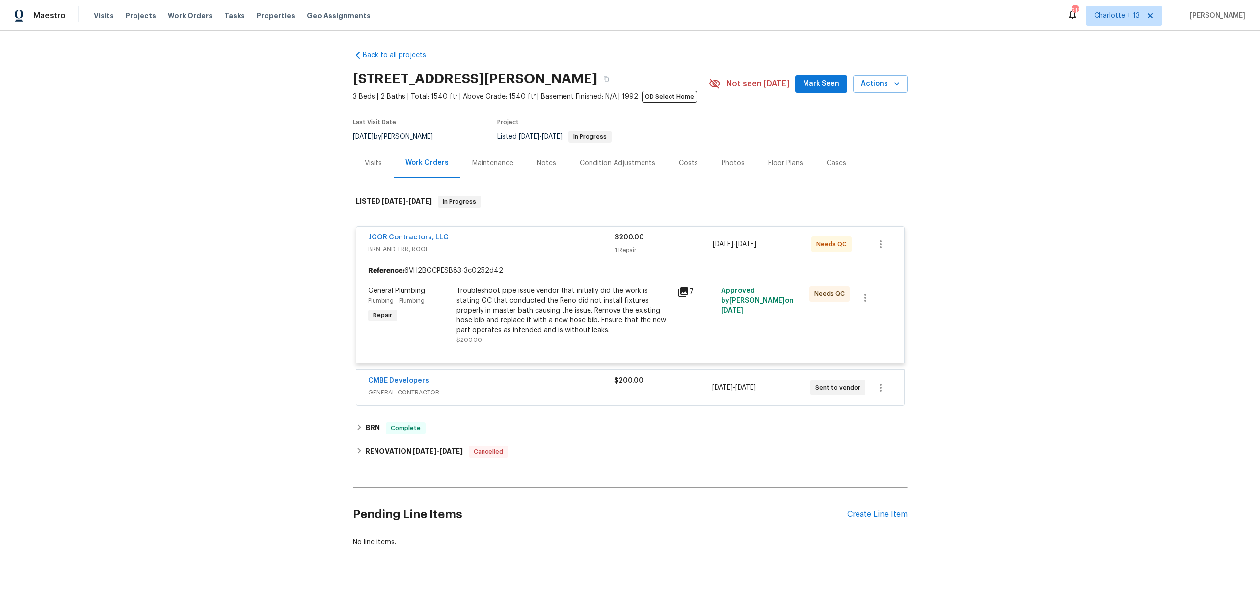
click at [586, 306] on div "Troubleshoot pipe issue vendor that initially did the work is stating GC that c…" at bounding box center [563, 310] width 215 height 49
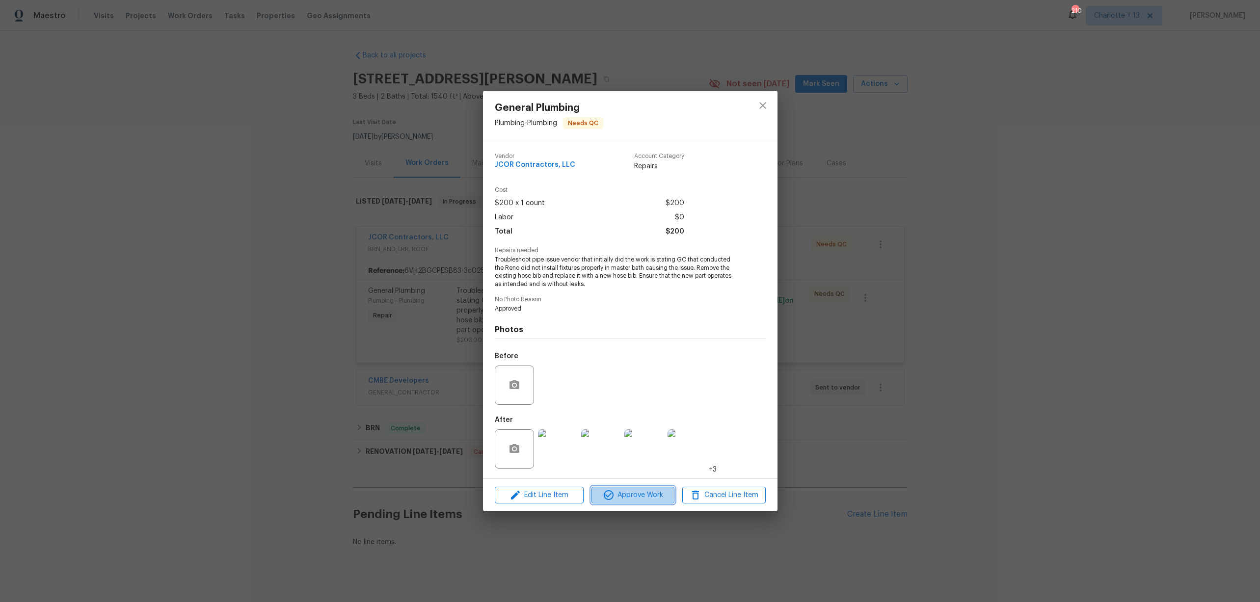
click at [650, 495] on span "Approve Work" at bounding box center [632, 495] width 77 height 12
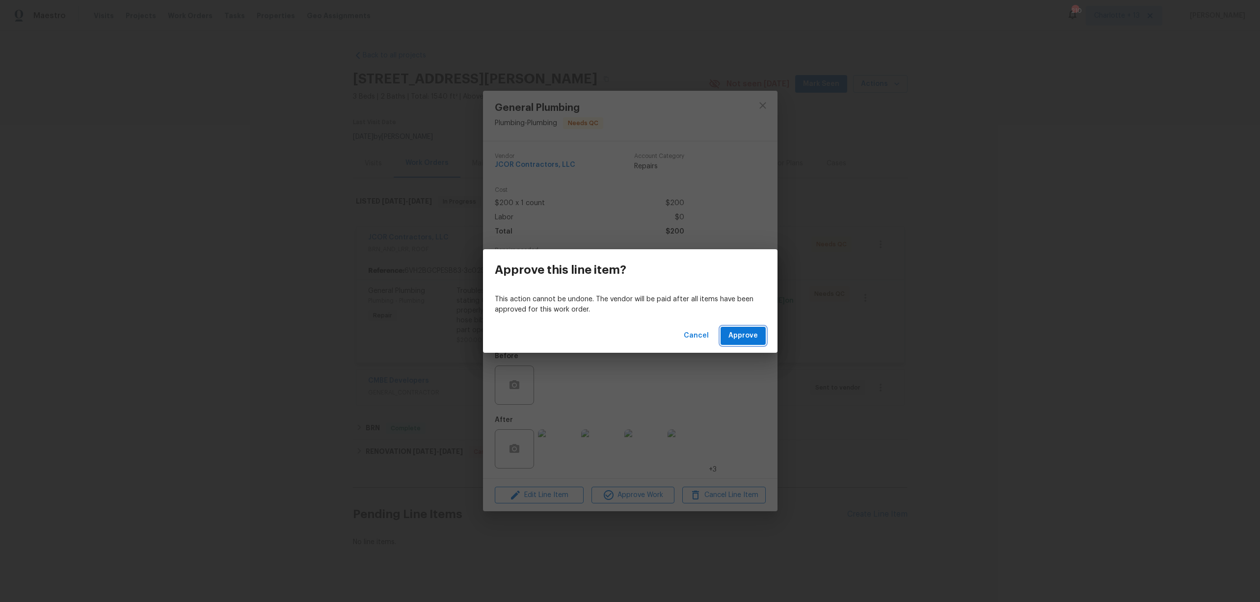
click at [736, 341] on span "Approve" at bounding box center [742, 336] width 29 height 12
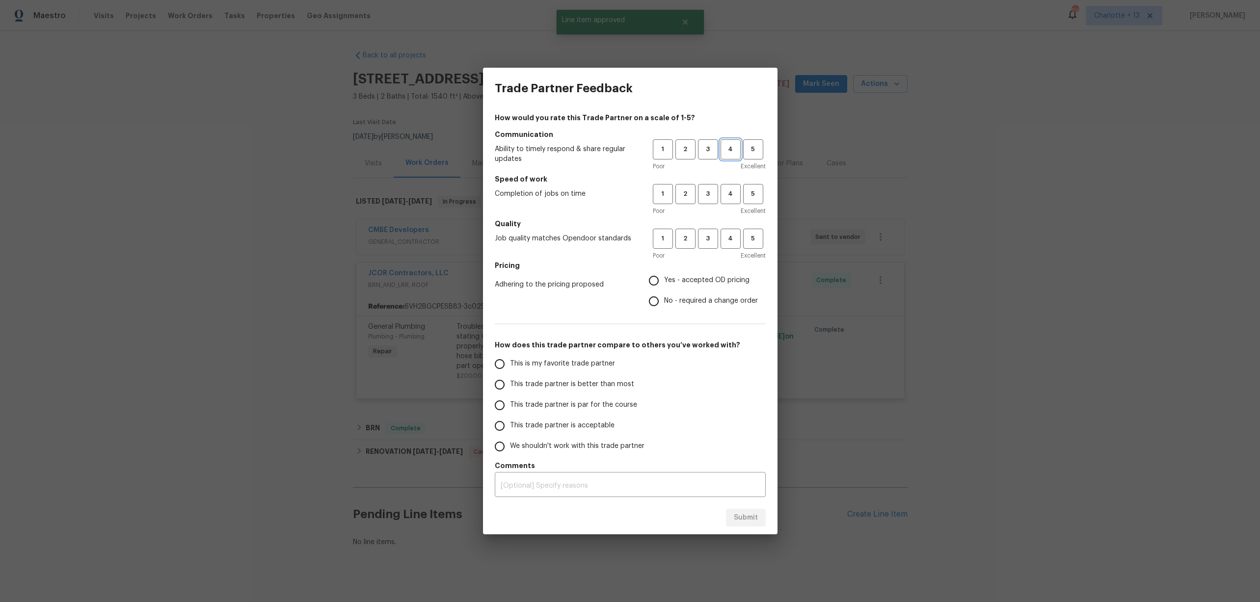
click at [734, 150] on span "4" at bounding box center [730, 149] width 18 height 11
click at [725, 196] on span "4" at bounding box center [730, 193] width 18 height 11
click at [725, 244] on button "4" at bounding box center [730, 239] width 20 height 20
click at [654, 304] on input "No - required a change order" at bounding box center [653, 301] width 21 height 21
radio input "true"
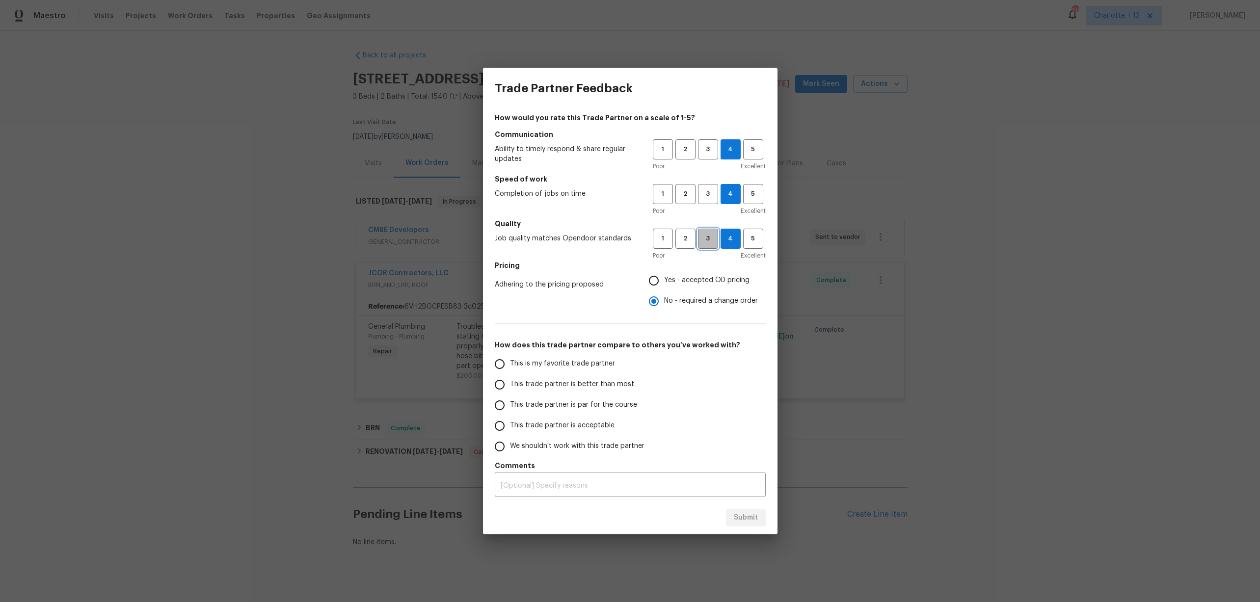
click at [707, 244] on button "3" at bounding box center [708, 239] width 20 height 20
click at [515, 384] on span "This trade partner is better than most" at bounding box center [572, 384] width 124 height 10
click at [510, 384] on input "This trade partner is better than most" at bounding box center [499, 384] width 21 height 21
click at [722, 243] on span "4" at bounding box center [730, 238] width 18 height 11
radio input "true"
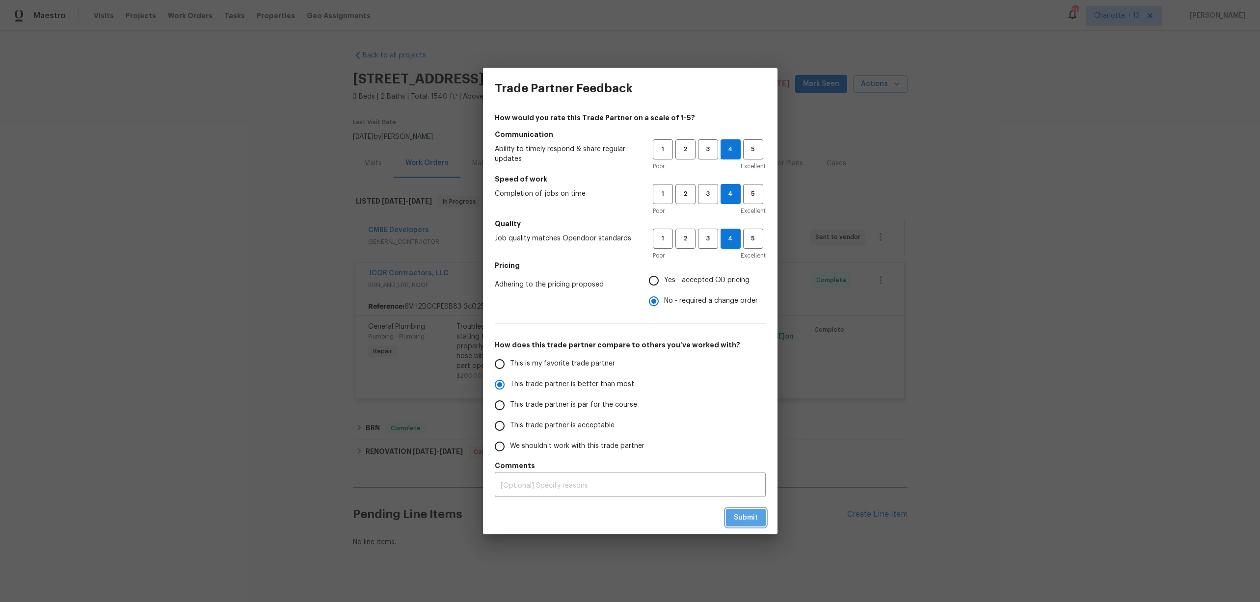
drag, startPoint x: 746, startPoint y: 517, endPoint x: 763, endPoint y: 506, distance: 20.3
click at [746, 518] on span "Submit" at bounding box center [746, 518] width 24 height 12
radio input "false"
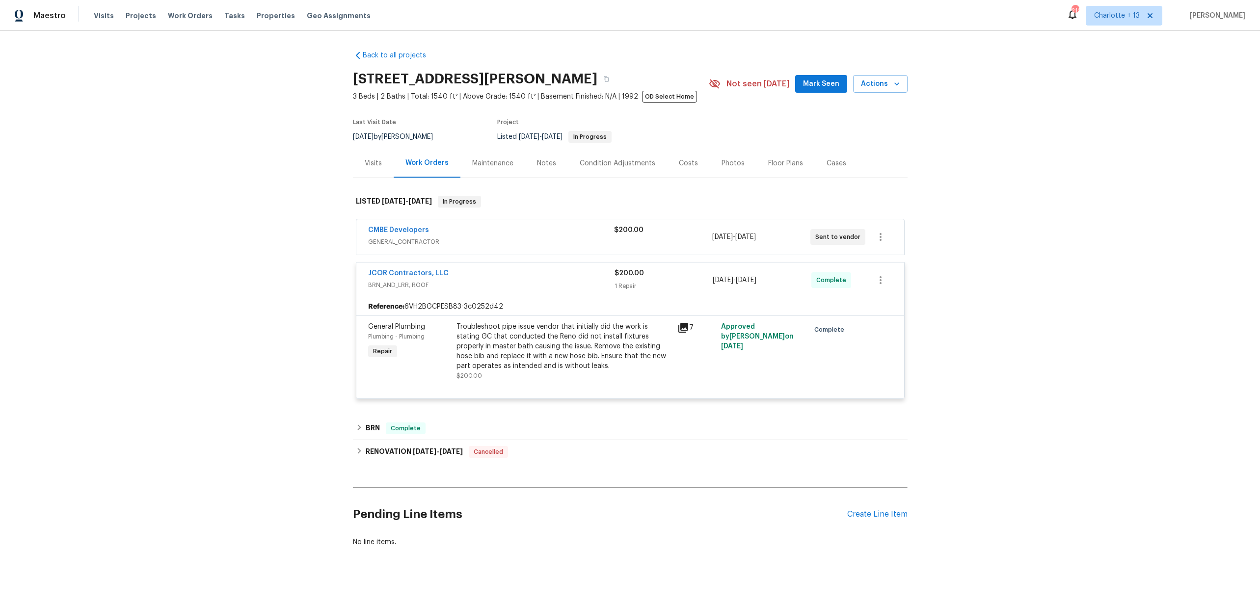
click at [1034, 272] on div "Back to all projects 12785 Meadowbreeze Dr, Wellington, FL 33414 3 Beds | 2 Bat…" at bounding box center [630, 316] width 1260 height 571
click at [529, 274] on div "JCOR Contractors, LLC" at bounding box center [491, 274] width 246 height 12
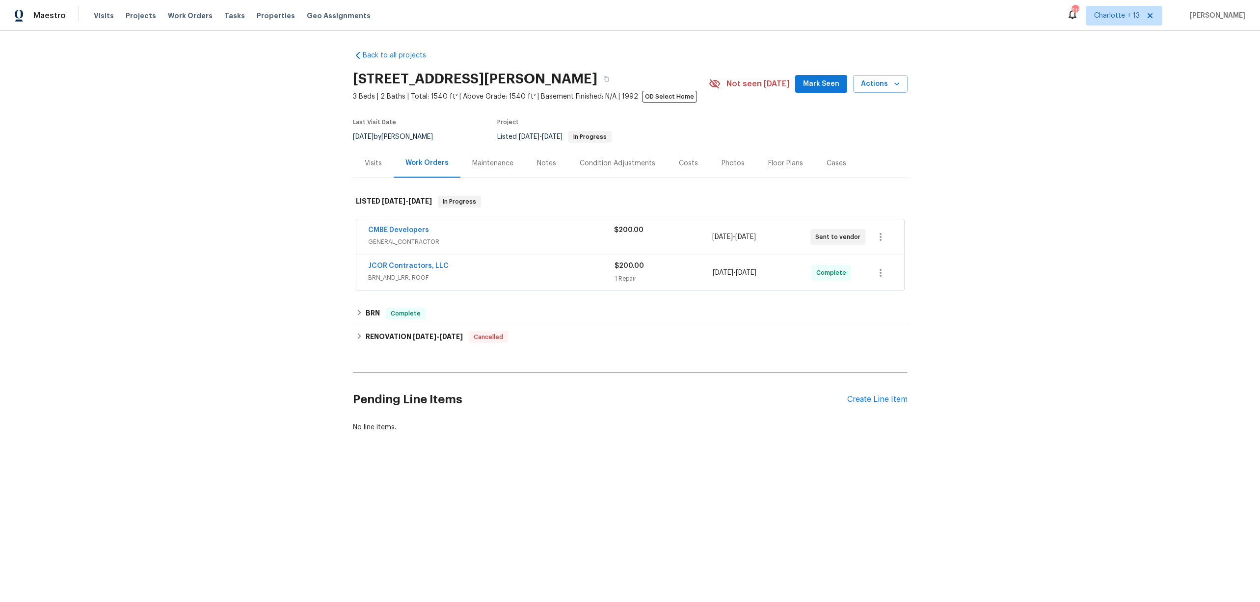
click at [971, 301] on div "Back to all projects 12785 Meadowbreeze Dr, Wellington, FL 33414 3 Beds | 2 Bat…" at bounding box center [630, 265] width 1260 height 468
click at [830, 78] on button "Mark Seen" at bounding box center [821, 84] width 52 height 18
click at [991, 271] on div "Back to all projects 12785 Meadowbreeze Dr, Wellington, FL 33414 3 Beds | 2 Bat…" at bounding box center [630, 265] width 1260 height 468
click at [397, 264] on link "JCOR Contractors, LLC" at bounding box center [408, 266] width 80 height 7
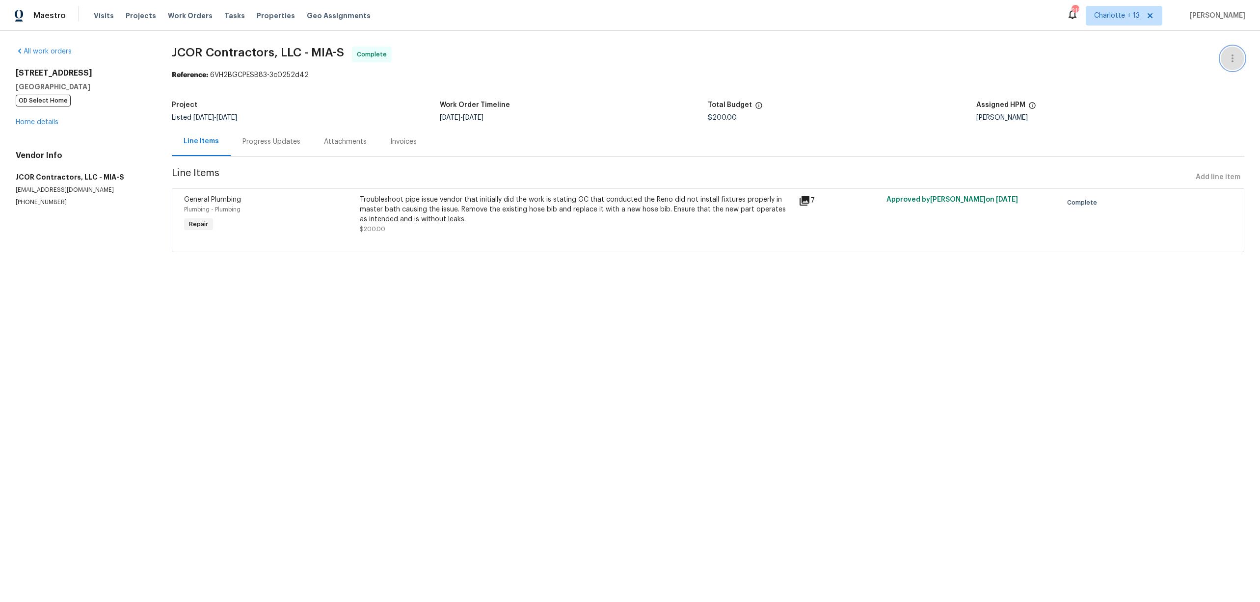
click at [1222, 64] on button "button" at bounding box center [1232, 59] width 24 height 24
click at [1094, 79] on div at bounding box center [630, 301] width 1260 height 602
click at [45, 121] on link "Home details" at bounding box center [37, 122] width 43 height 7
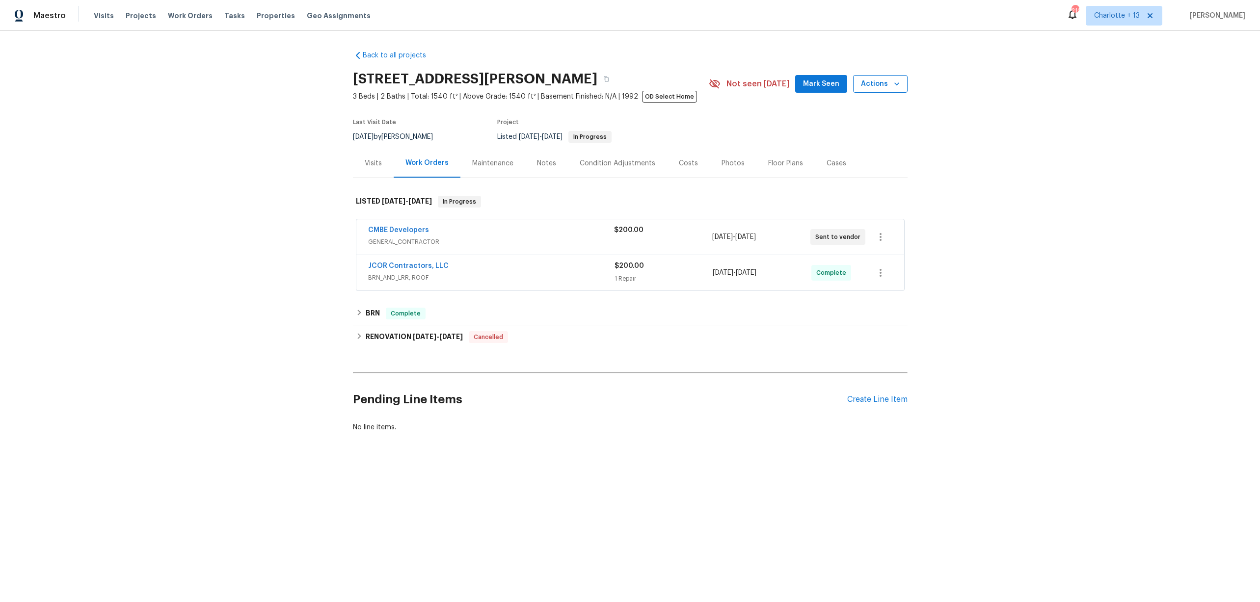
click at [881, 85] on span "Actions" at bounding box center [880, 84] width 39 height 12
click at [833, 235] on p "Upload Line Item Photos" at bounding box center [837, 234] width 80 height 10
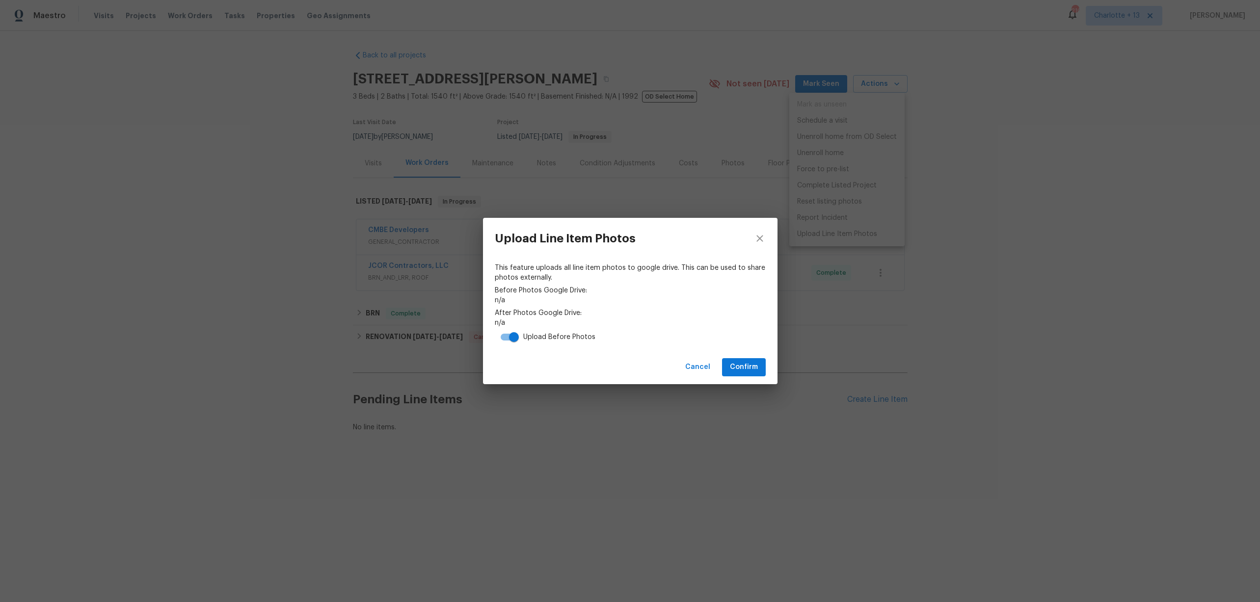
click at [510, 336] on input "checkbox" at bounding box center [514, 337] width 56 height 19
checkbox input "false"
click at [752, 366] on span "Confirm" at bounding box center [744, 367] width 28 height 12
click at [602, 322] on link "https://drive.google.com/drive/folders/1qsbbB9eDA8ronvarUi6p2MEa5RwC3JMD" at bounding box center [630, 323] width 271 height 10
